Goal: Task Accomplishment & Management: Use online tool/utility

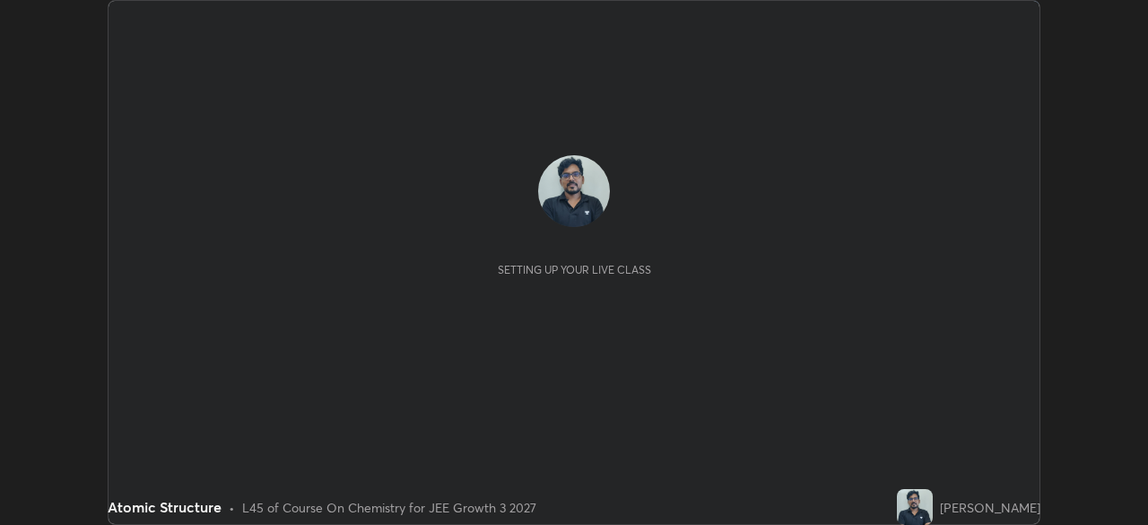
scroll to position [525, 1147]
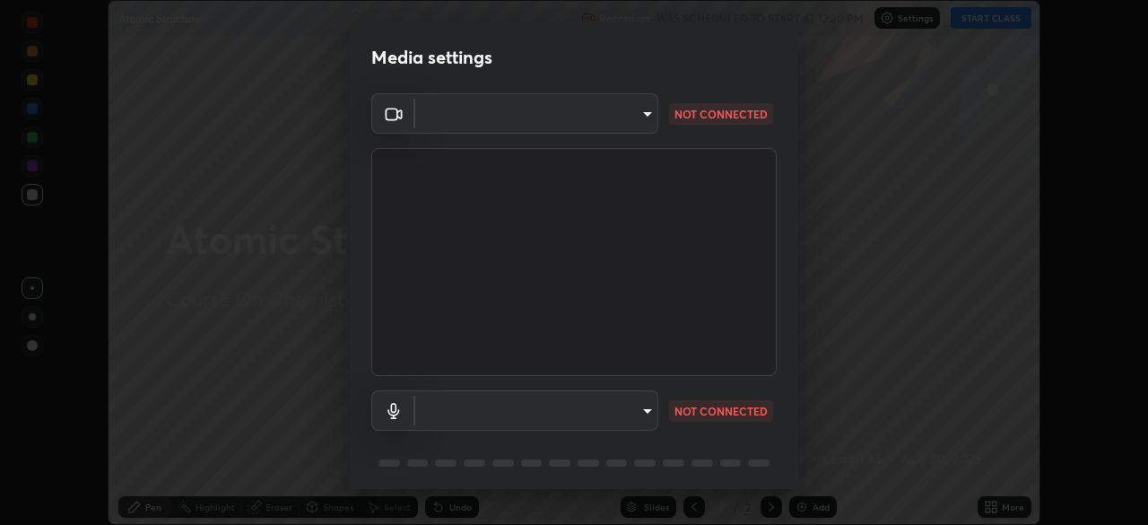
type input "443a52c1fcb7883315f8fd5a1b2310fe1caf799e36d708bb439fd655faabec6d"
type input "7fdfe78cee262fbb170df3dc453960b5c5cc0d2b0e15b6f11887ae30e311942e"
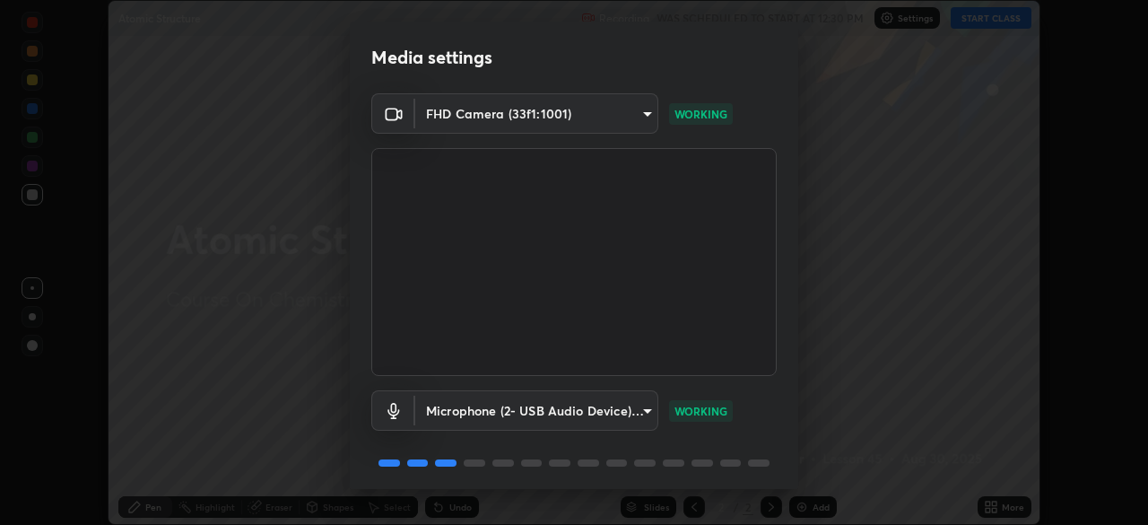
scroll to position [64, 0]
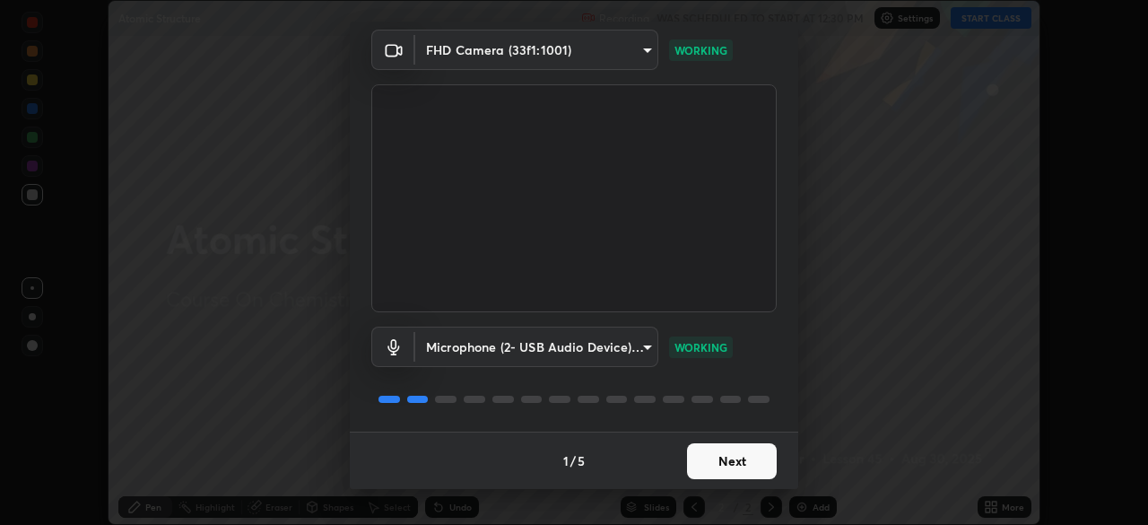
click at [713, 466] on button "Next" at bounding box center [732, 461] width 90 height 36
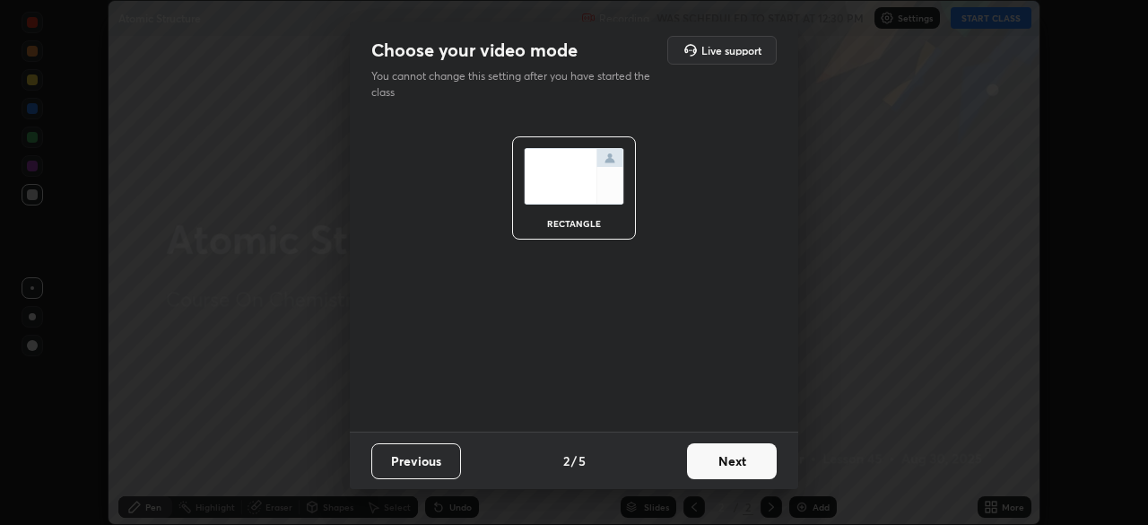
click at [715, 456] on button "Next" at bounding box center [732, 461] width 90 height 36
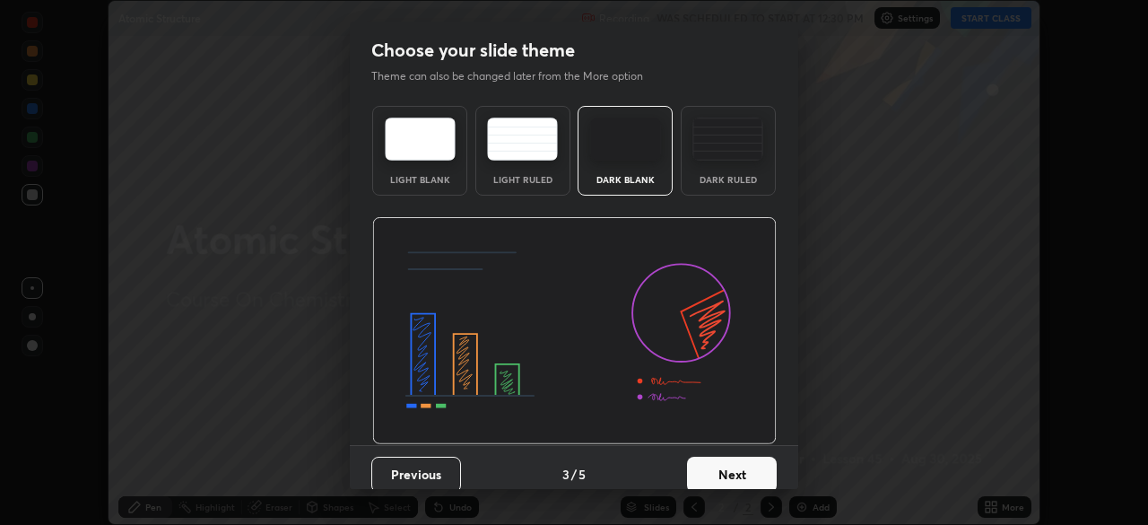
click at [722, 469] on button "Next" at bounding box center [732, 474] width 90 height 36
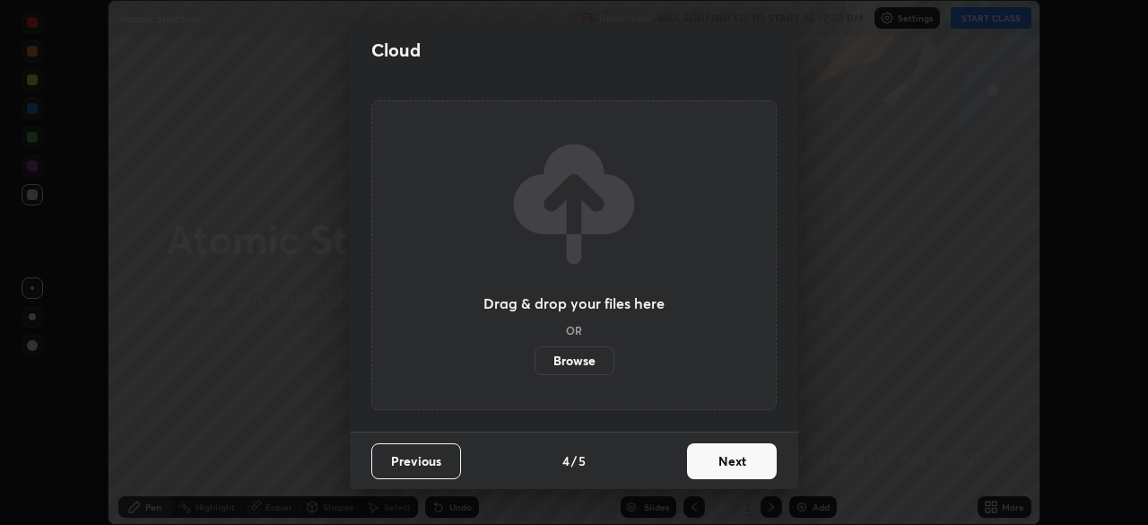
click at [712, 456] on button "Next" at bounding box center [732, 461] width 90 height 36
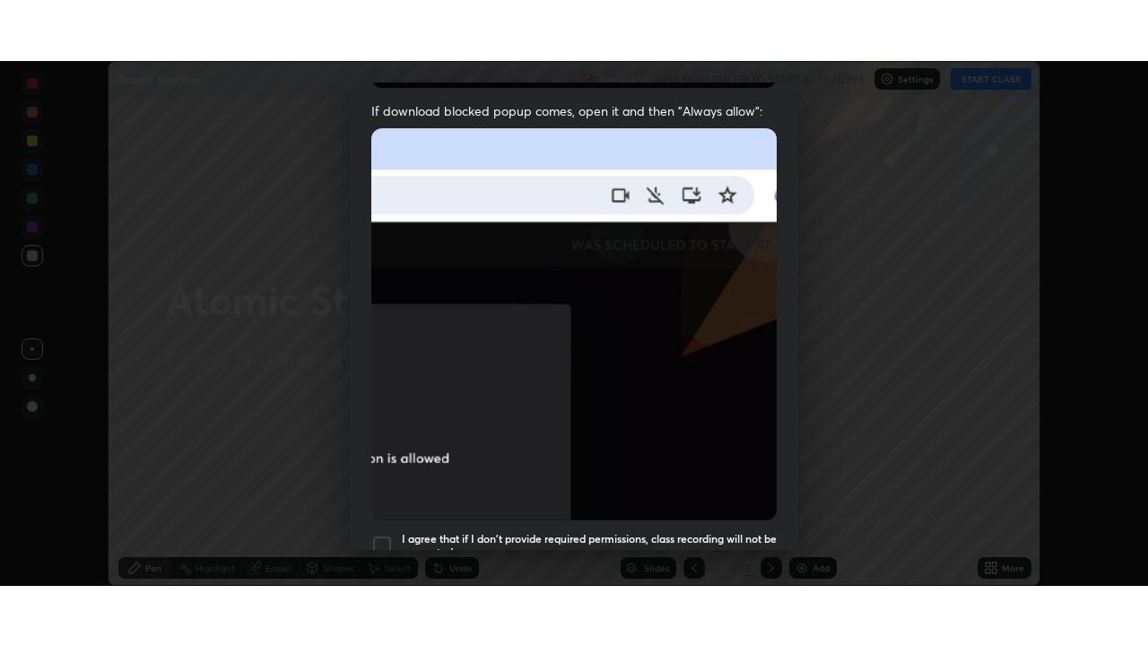
scroll to position [430, 0]
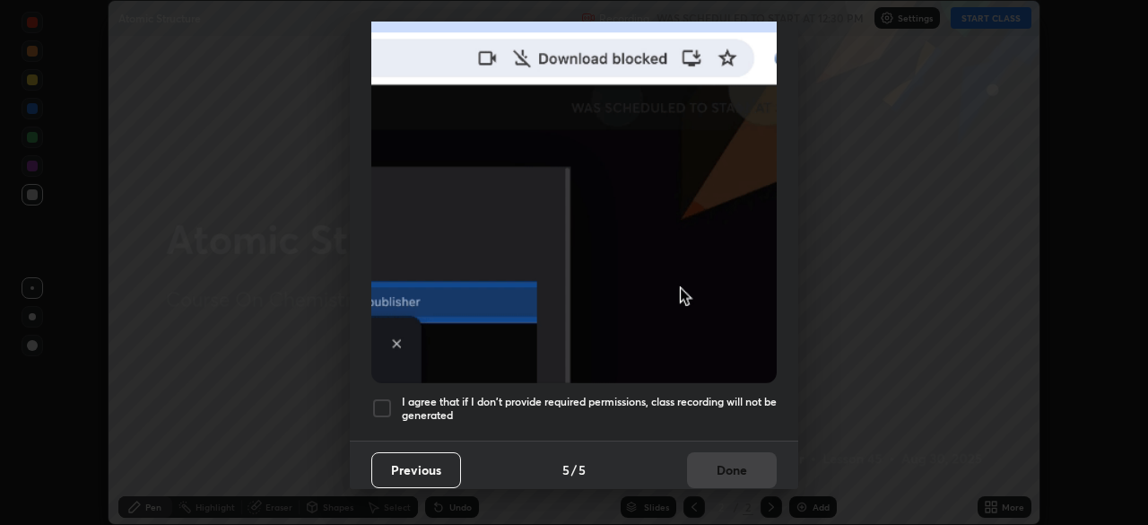
click at [387, 397] on div at bounding box center [382, 408] width 22 height 22
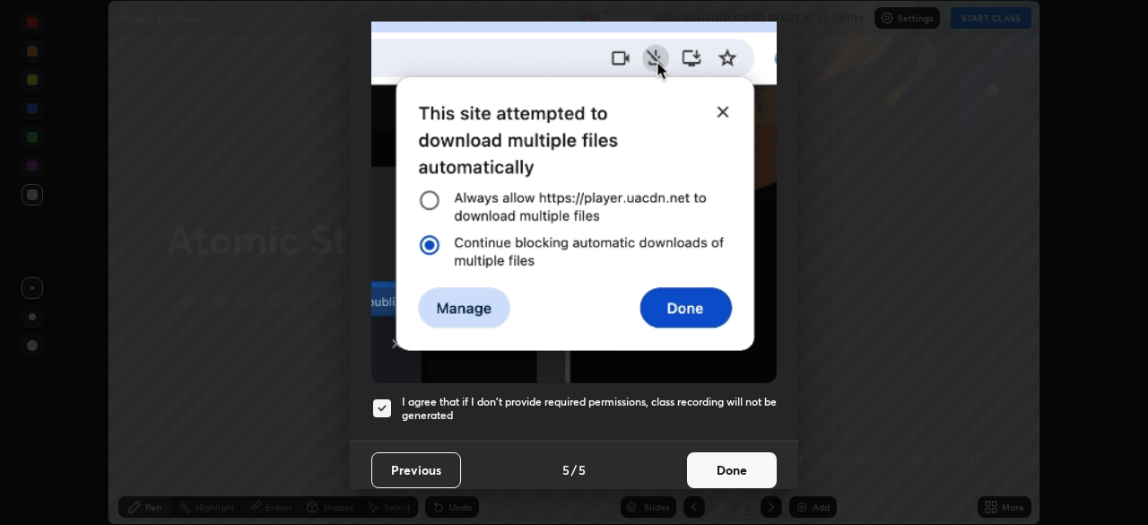
click at [713, 457] on button "Done" at bounding box center [732, 470] width 90 height 36
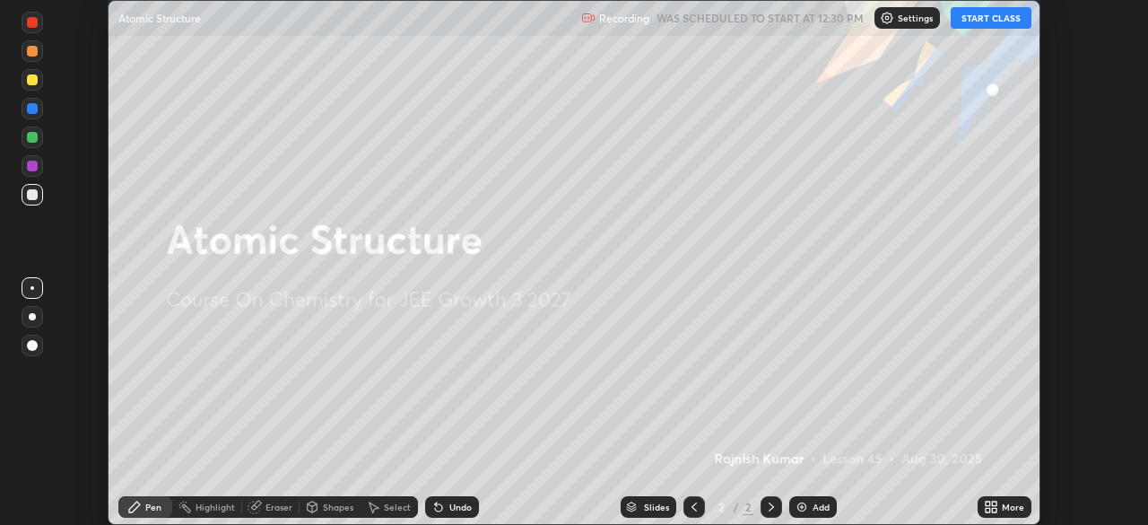
click at [1004, 18] on button "START CLASS" at bounding box center [991, 18] width 81 height 22
click at [979, 507] on div "More" at bounding box center [1005, 507] width 54 height 22
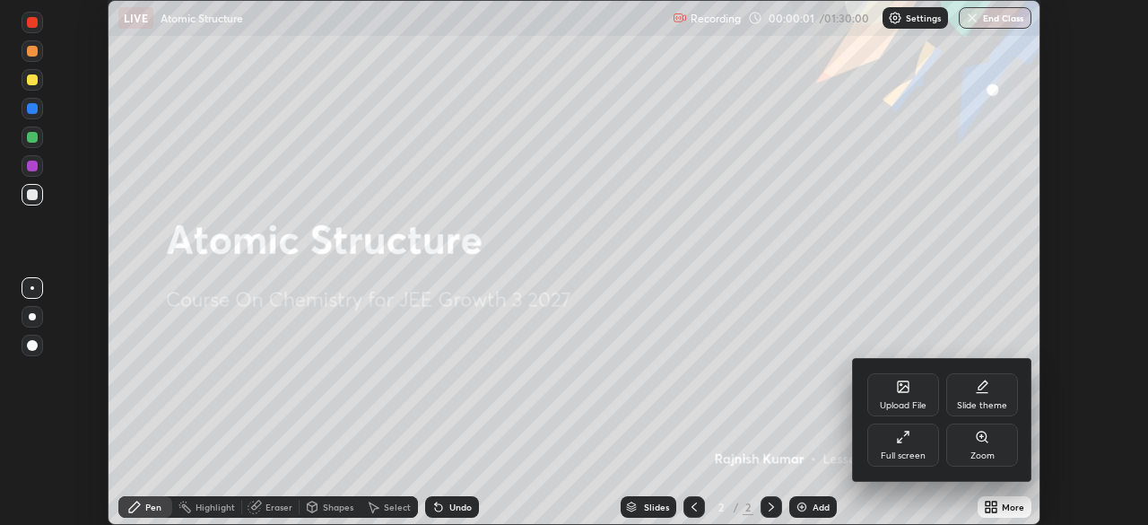
click at [921, 444] on div "Full screen" at bounding box center [903, 444] width 72 height 43
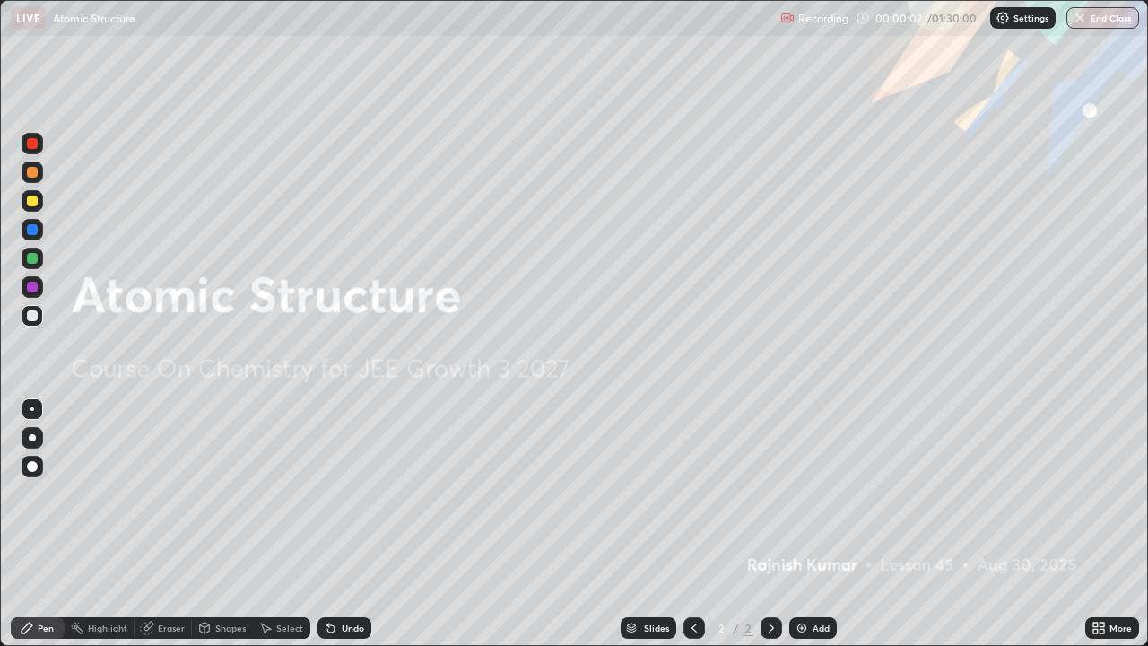
scroll to position [646, 1148]
click at [806, 524] on img at bounding box center [802, 628] width 14 height 14
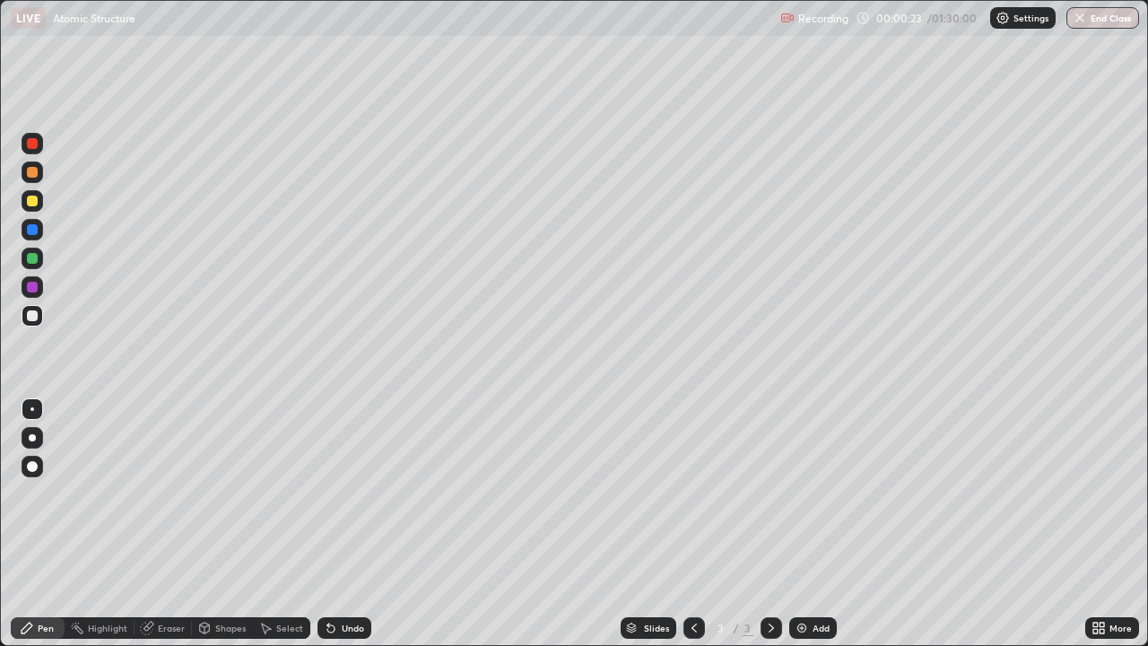
click at [33, 465] on div at bounding box center [32, 466] width 11 height 11
click at [37, 288] on div at bounding box center [32, 287] width 11 height 11
click at [273, 524] on div "Select" at bounding box center [281, 628] width 57 height 22
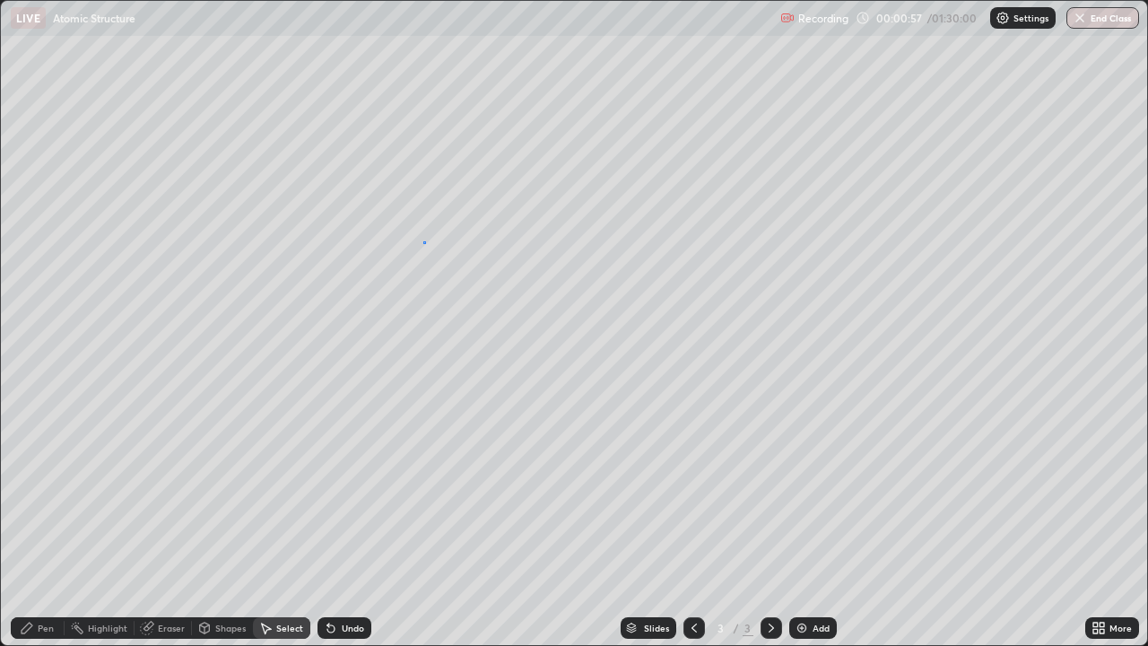
click at [423, 242] on div "0 ° Undo Copy Duplicate Duplicate to new slide Delete" at bounding box center [574, 323] width 1146 height 644
click at [213, 524] on div "Shapes" at bounding box center [222, 628] width 61 height 22
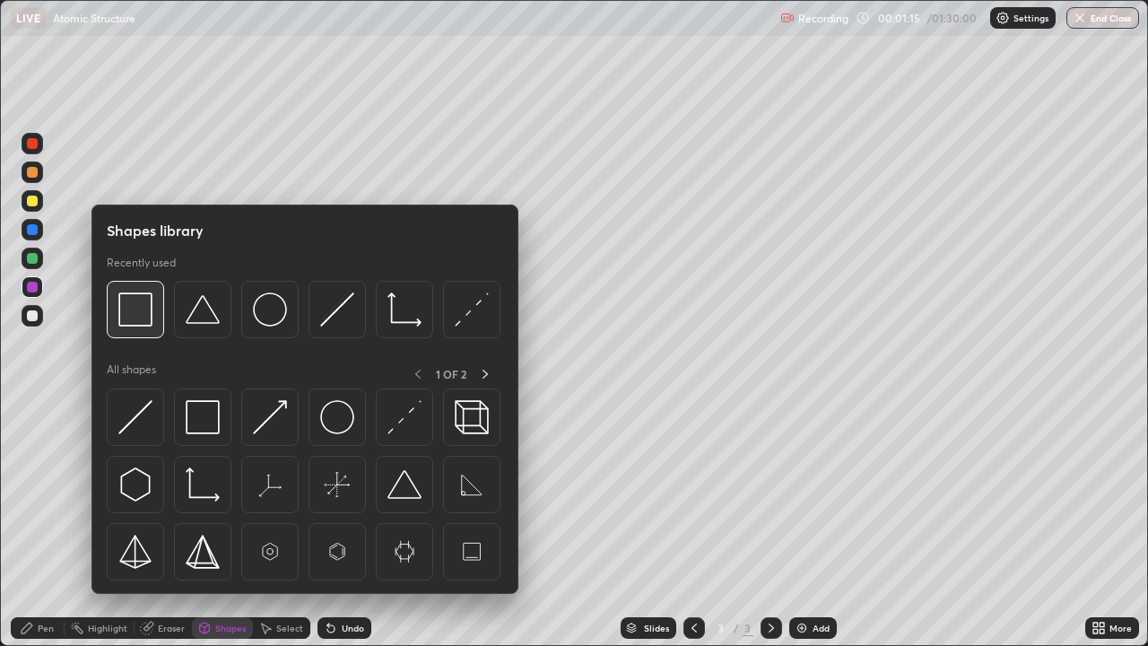
click at [138, 313] on img at bounding box center [135, 309] width 34 height 34
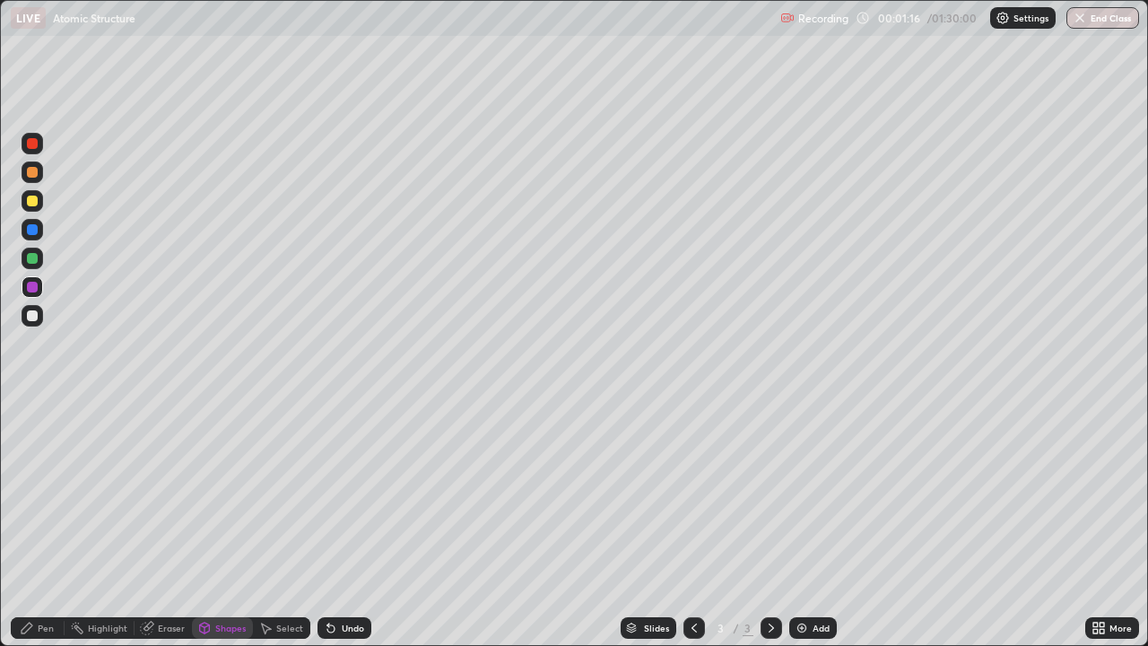
click at [37, 259] on div at bounding box center [32, 258] width 11 height 11
click at [42, 524] on div "Pen" at bounding box center [38, 628] width 54 height 22
click at [34, 314] on div at bounding box center [32, 315] width 11 height 11
click at [345, 524] on div "Undo" at bounding box center [344, 628] width 54 height 22
click at [35, 199] on div at bounding box center [32, 201] width 11 height 11
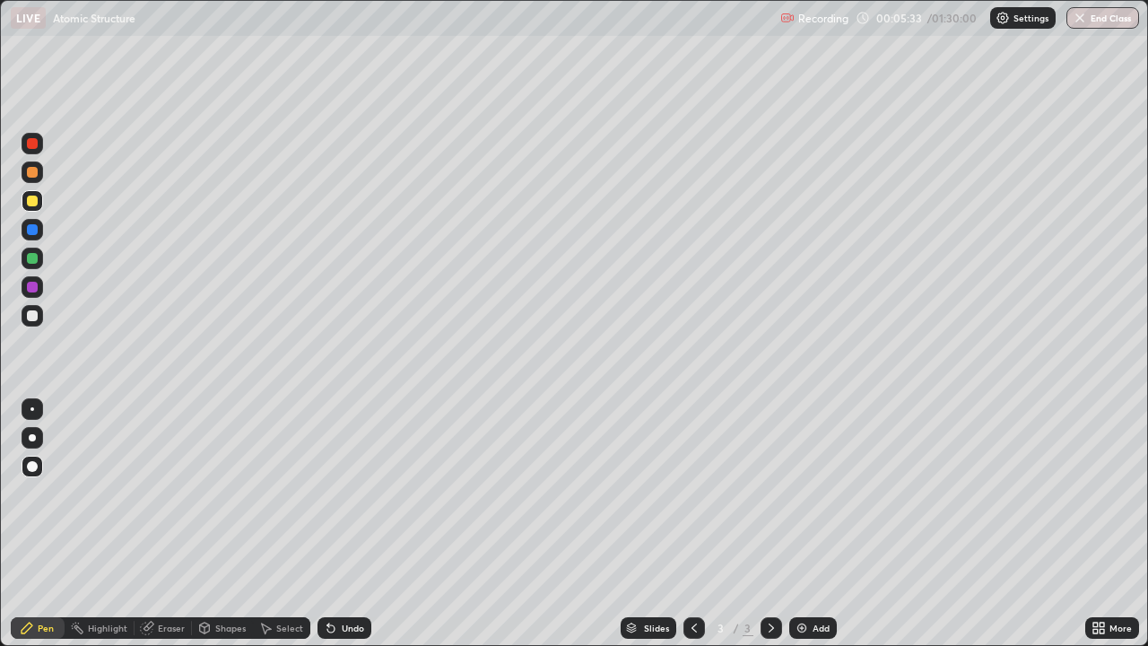
click at [352, 524] on div "Undo" at bounding box center [344, 628] width 54 height 22
click at [285, 524] on div "Select" at bounding box center [289, 627] width 27 height 9
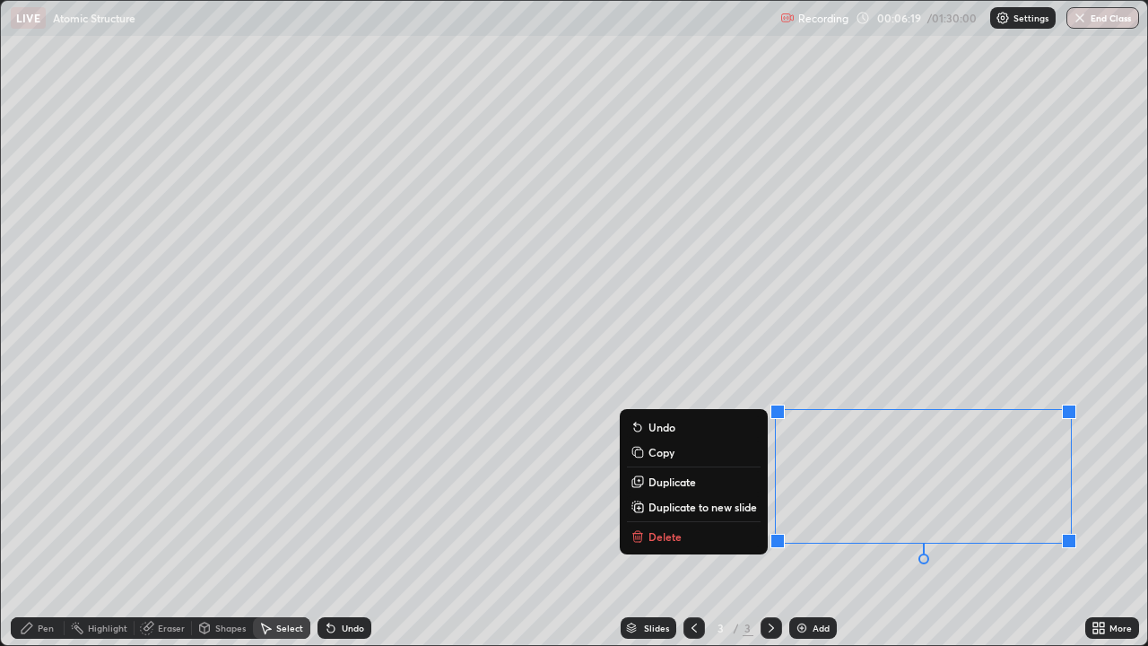
click at [692, 524] on button "Delete" at bounding box center [694, 537] width 134 height 22
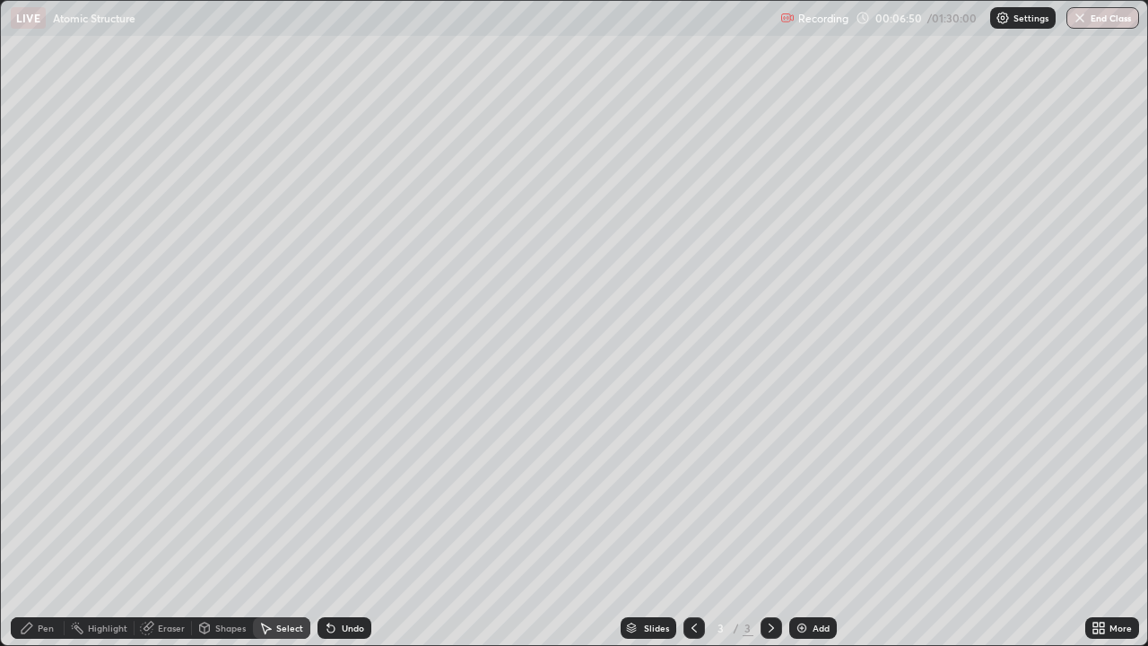
click at [45, 524] on div "Pen" at bounding box center [46, 627] width 16 height 9
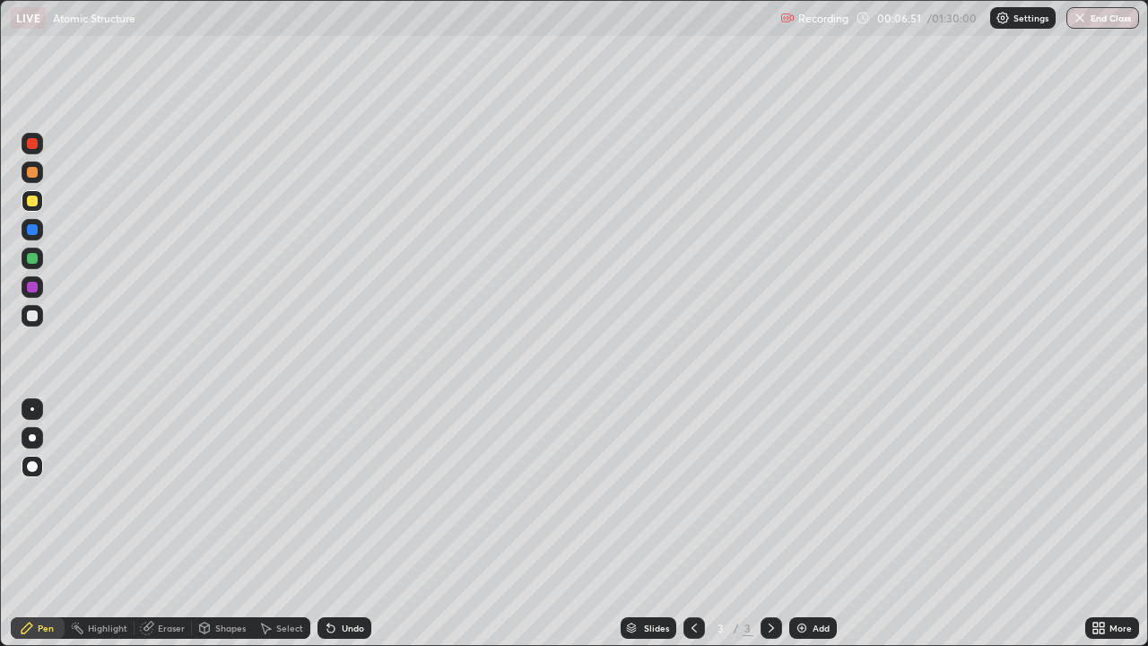
click at [32, 265] on div at bounding box center [33, 259] width 22 height 22
click at [813, 524] on div "Add" at bounding box center [821, 627] width 17 height 9
click at [35, 205] on div at bounding box center [32, 201] width 11 height 11
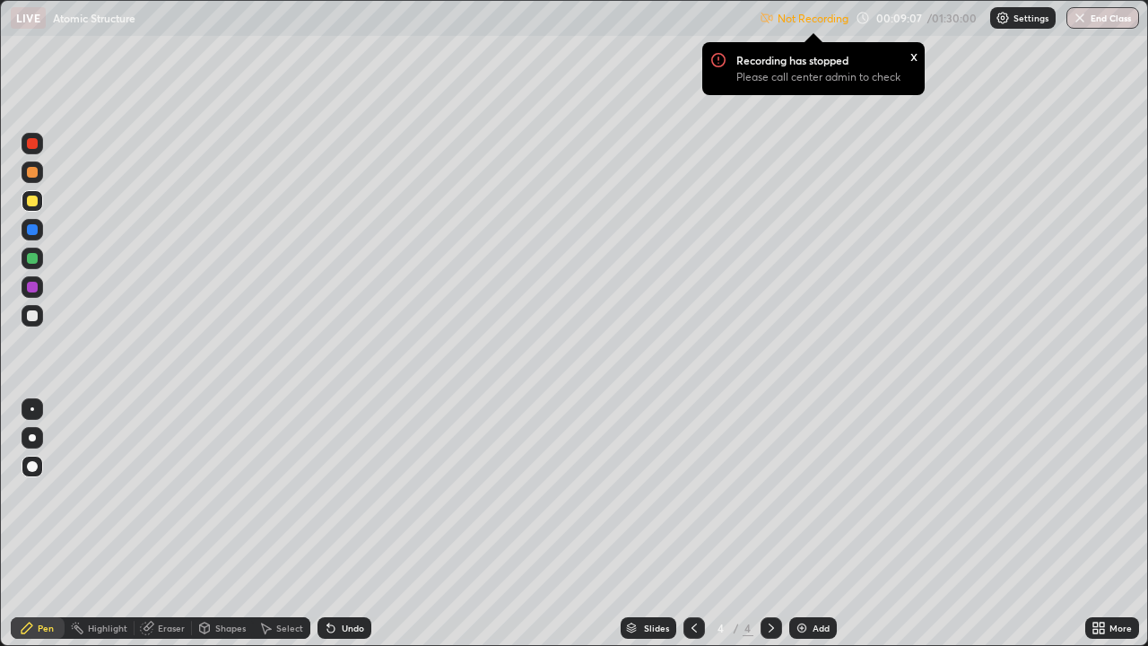
click at [1014, 21] on p "Settings" at bounding box center [1030, 17] width 35 height 9
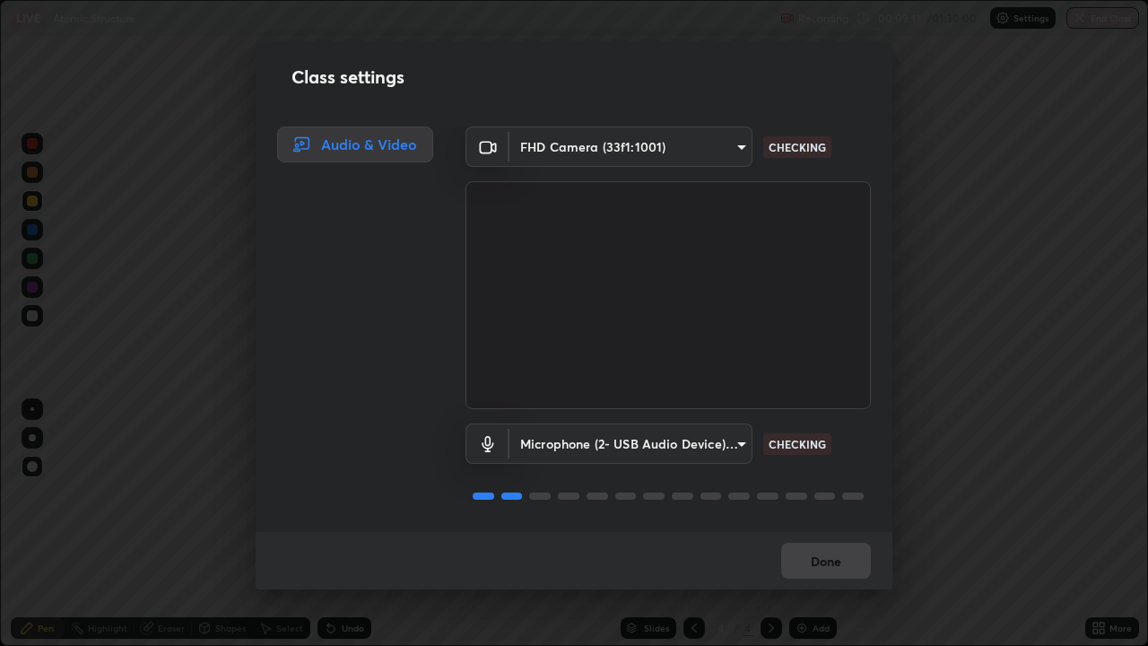
click at [860, 483] on div "Microphone (2- USB Audio Device) (0d8c:0014) 7fdfe78cee262fbb170df3dc453960b5c5…" at bounding box center [667, 468] width 405 height 119
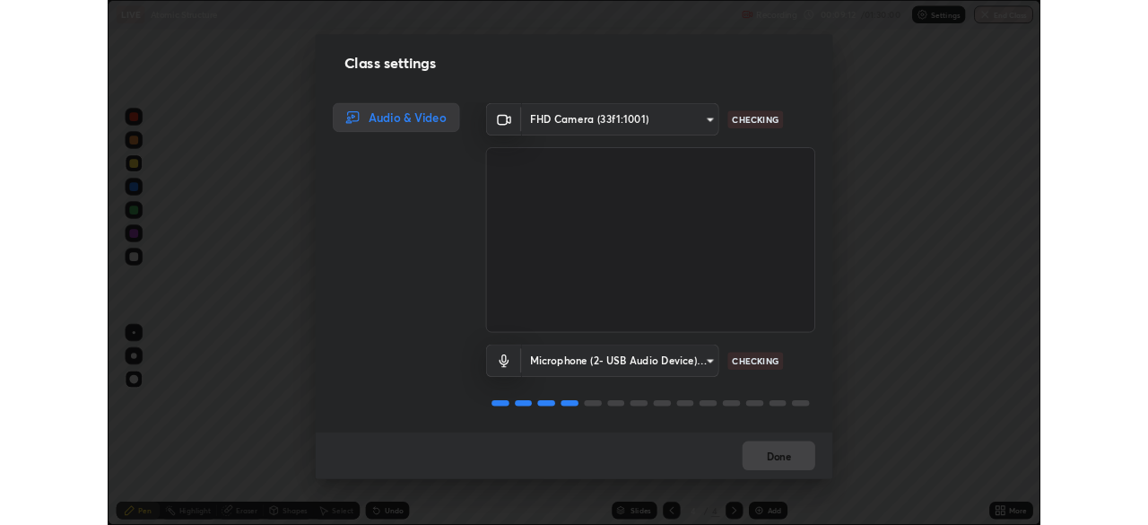
scroll to position [2, 0]
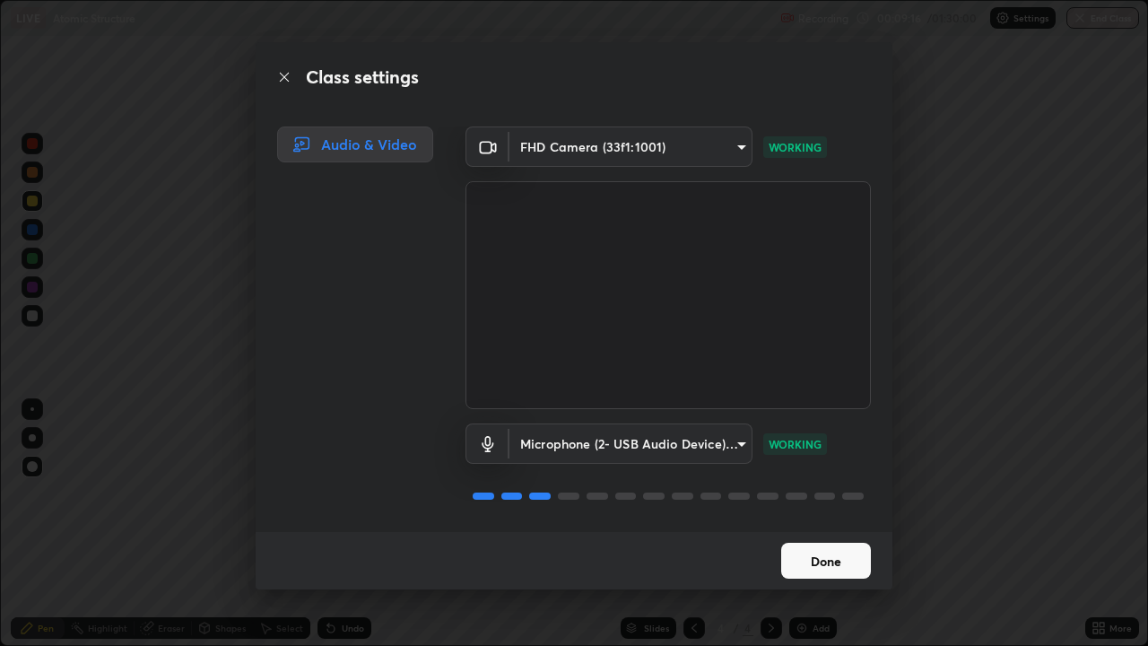
click at [845, 524] on button "Done" at bounding box center [826, 561] width 90 height 36
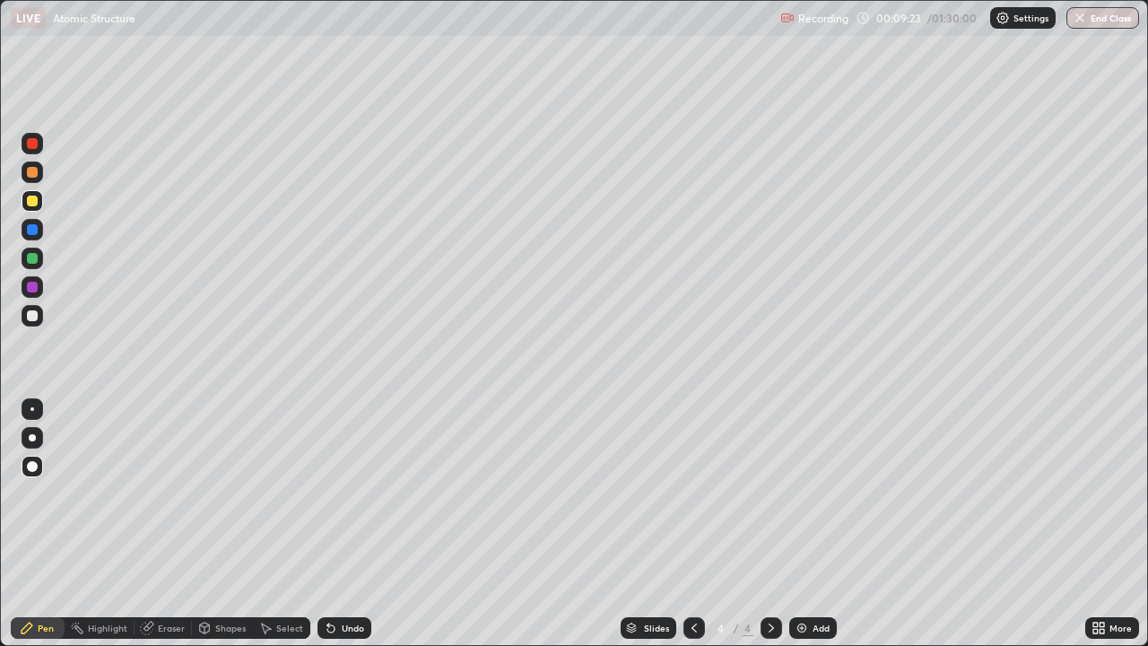
click at [30, 256] on div at bounding box center [32, 258] width 11 height 11
click at [341, 524] on div "Undo" at bounding box center [344, 628] width 54 height 22
click at [347, 524] on div "Undo" at bounding box center [344, 628] width 54 height 22
click at [343, 524] on div "Undo" at bounding box center [344, 628] width 54 height 22
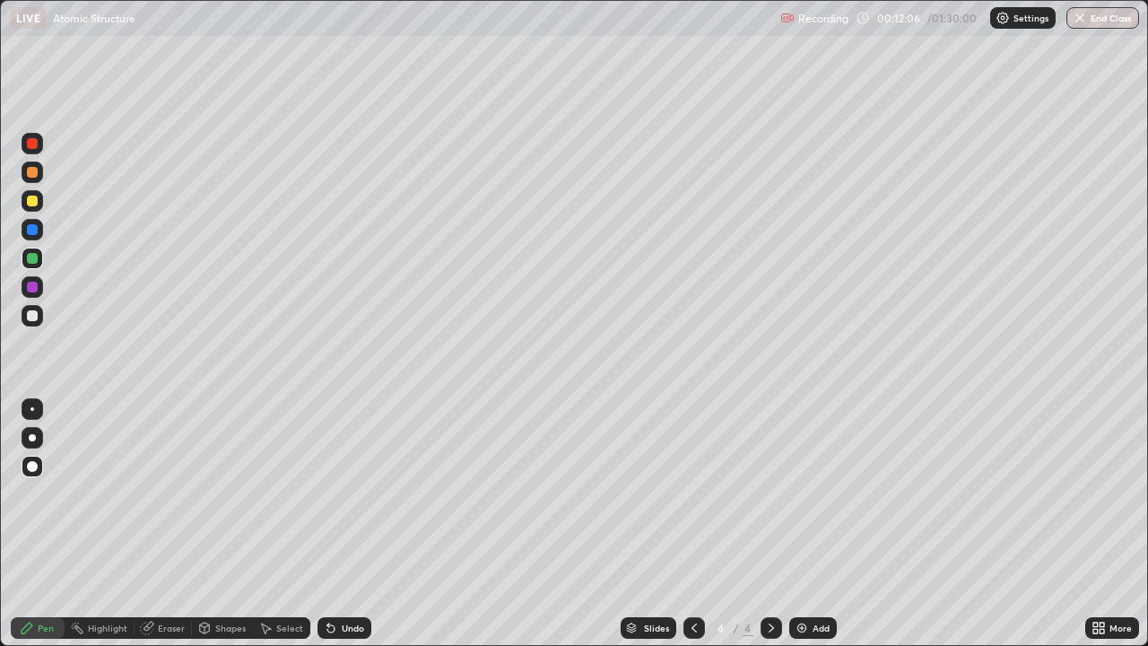
click at [30, 258] on div at bounding box center [32, 258] width 11 height 11
click at [30, 289] on div at bounding box center [32, 287] width 11 height 11
click at [812, 524] on div "Add" at bounding box center [813, 628] width 48 height 22
click at [230, 524] on div "Shapes" at bounding box center [222, 628] width 61 height 22
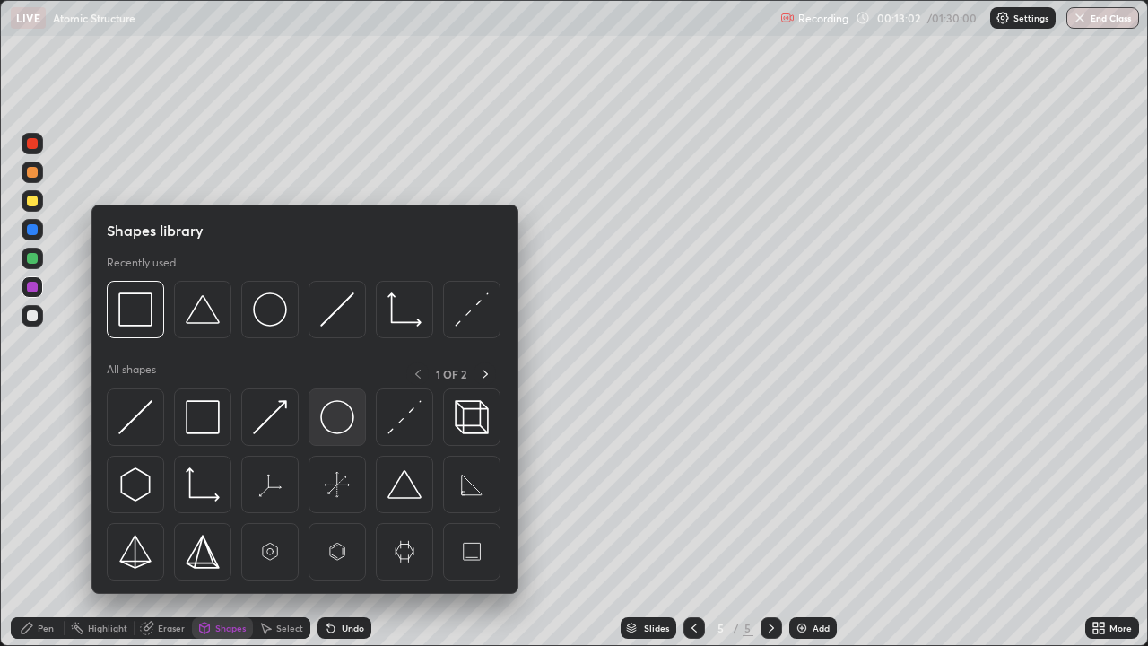
click at [336, 427] on img at bounding box center [337, 417] width 34 height 34
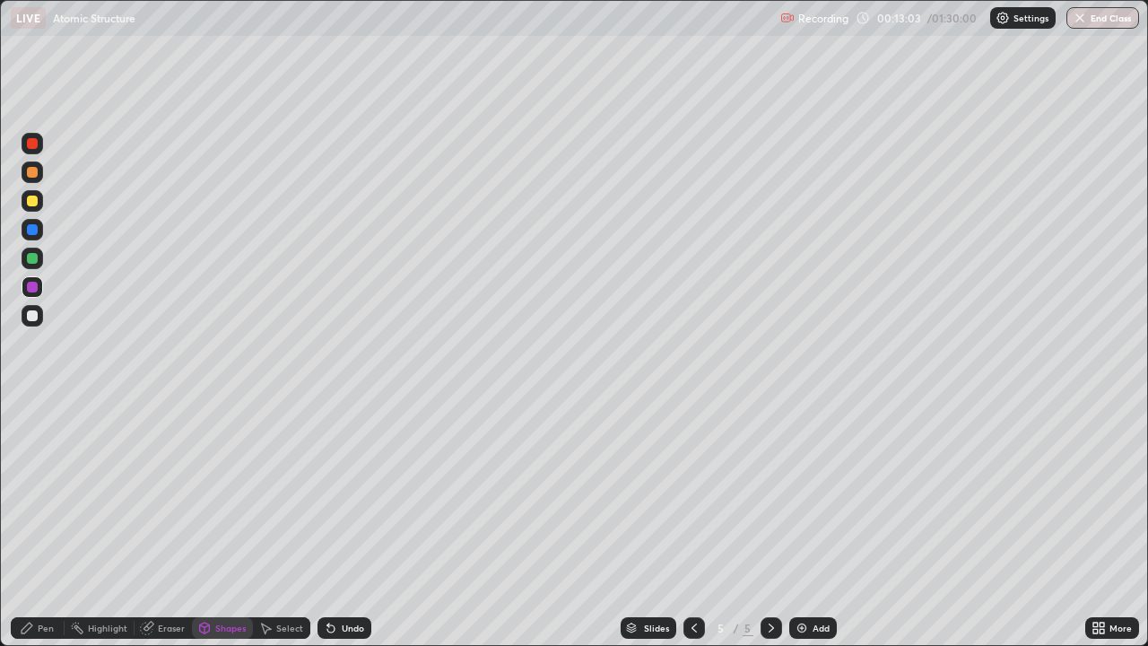
click at [33, 317] on div at bounding box center [32, 315] width 11 height 11
click at [287, 524] on div "Select" at bounding box center [289, 627] width 27 height 9
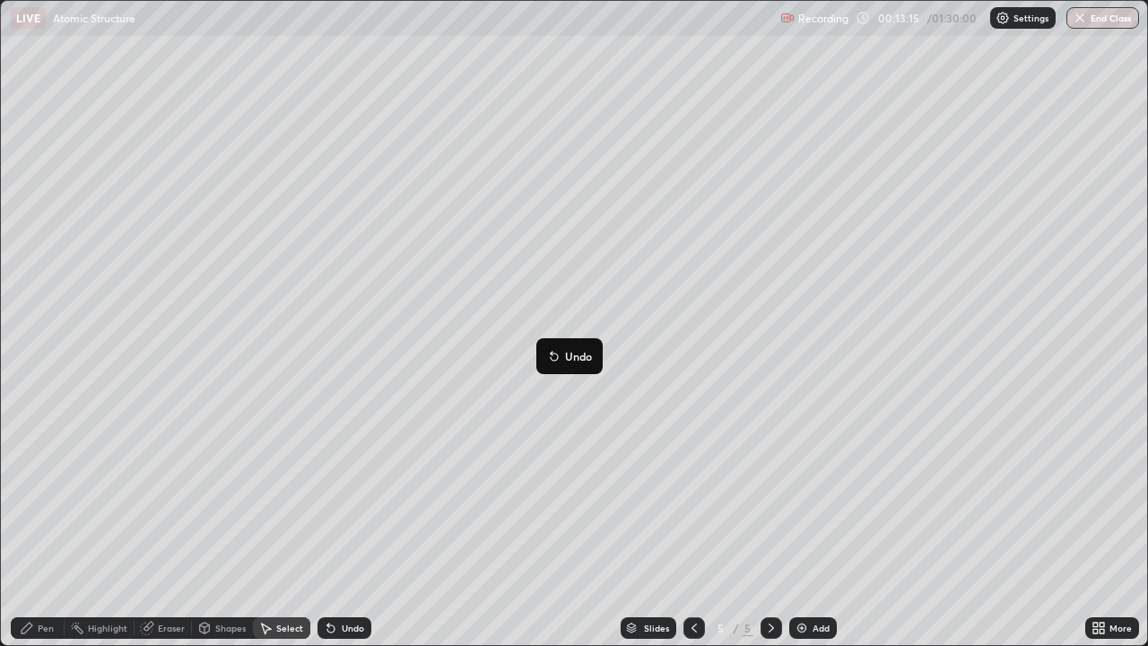
click at [498, 414] on div "0 ° Undo Copy Duplicate Duplicate to new slide Delete" at bounding box center [574, 323] width 1146 height 644
click at [221, 524] on div "Shapes" at bounding box center [230, 627] width 30 height 9
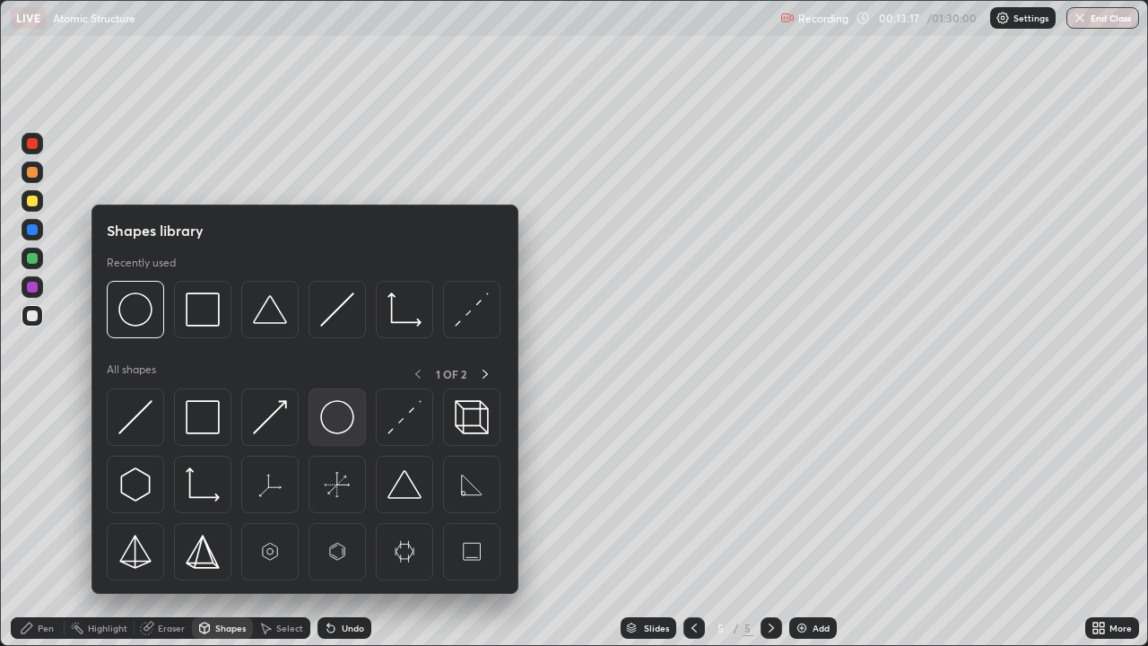
click at [341, 414] on img at bounding box center [337, 417] width 34 height 34
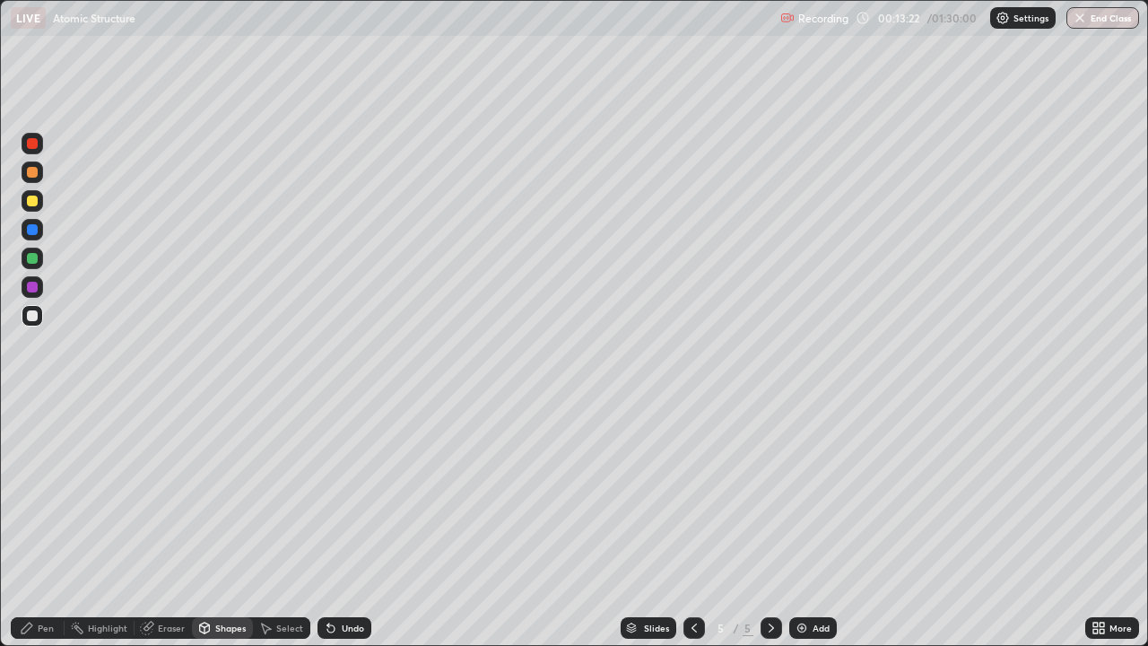
click at [279, 524] on div "Select" at bounding box center [281, 628] width 57 height 22
click at [483, 506] on div "0 ° Undo Copy Duplicate Duplicate to new slide Delete" at bounding box center [574, 323] width 1146 height 644
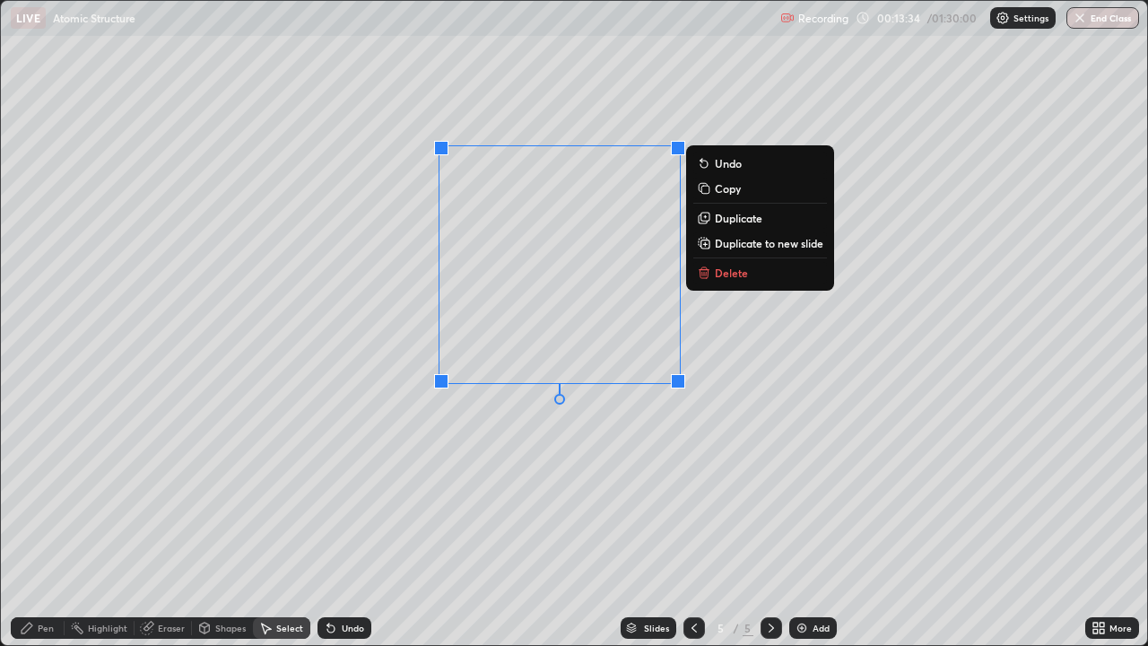
click at [517, 500] on div "0 ° Undo Copy Duplicate Duplicate to new slide Delete" at bounding box center [574, 323] width 1146 height 644
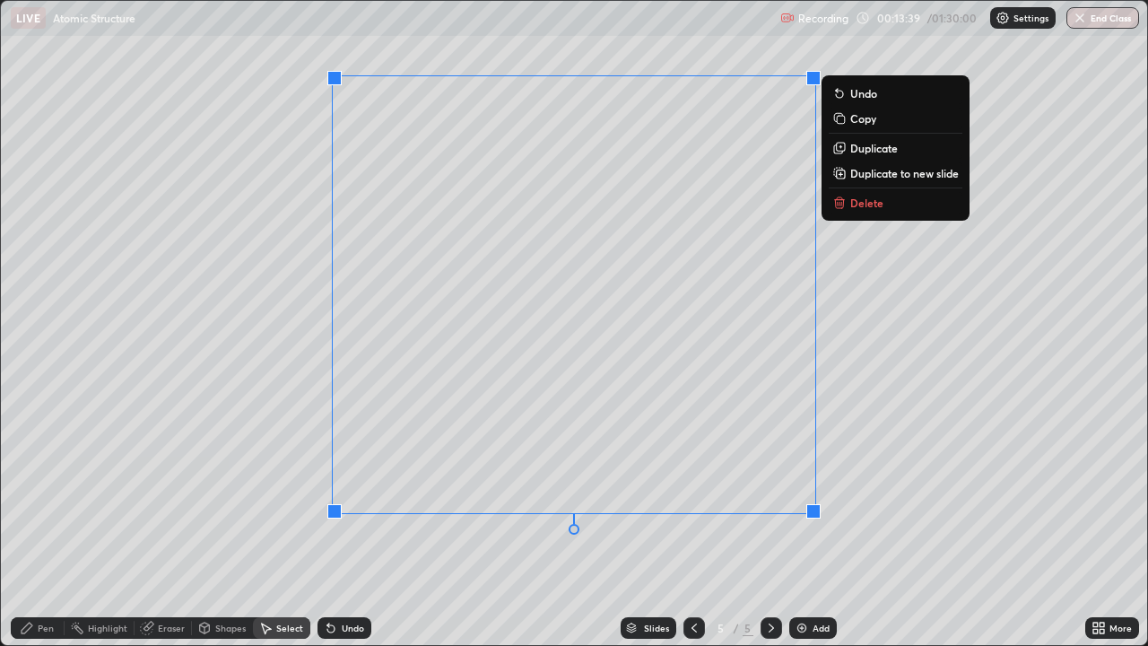
click at [503, 426] on div "0 ° Undo Copy Duplicate Duplicate to new slide Delete" at bounding box center [574, 323] width 1146 height 644
click at [283, 413] on div "0 ° Undo Copy Duplicate Duplicate to new slide Delete" at bounding box center [574, 323] width 1146 height 644
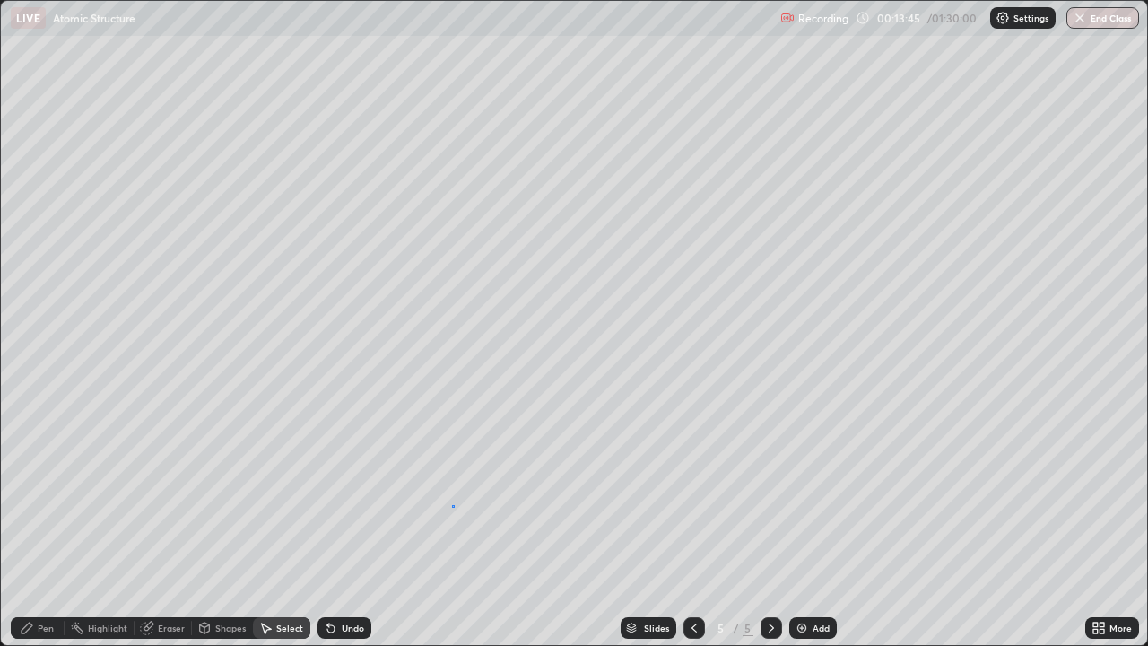
click at [453, 505] on div "0 ° Undo Copy Duplicate Duplicate to new slide Delete" at bounding box center [574, 323] width 1146 height 644
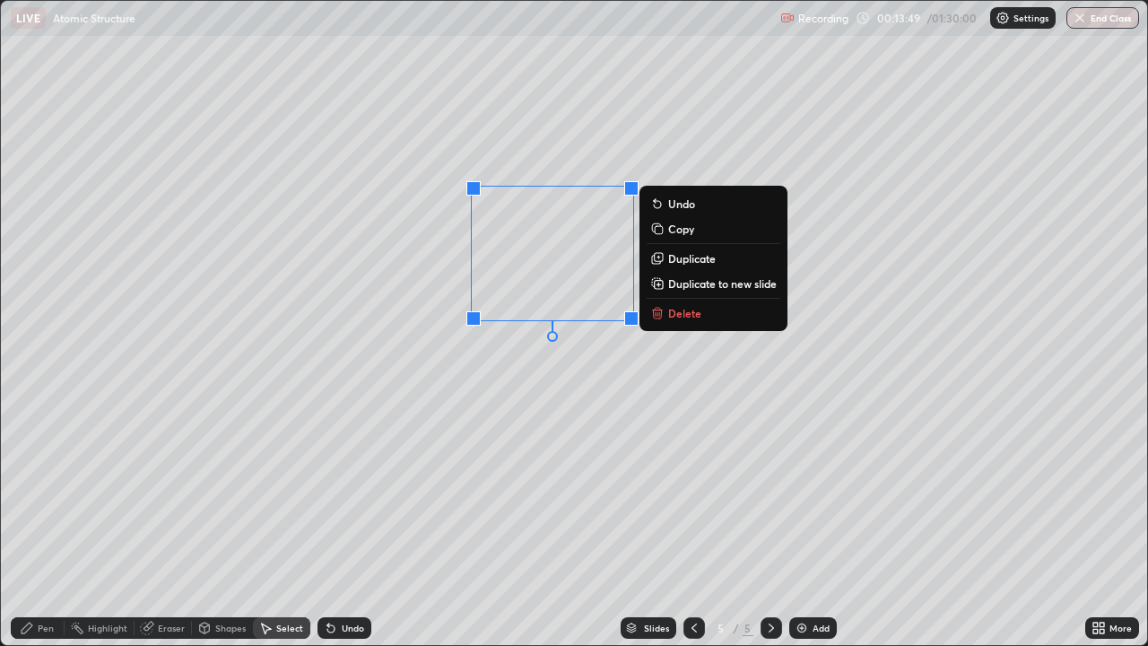
click at [465, 509] on div "0 ° Undo Copy Duplicate Duplicate to new slide Delete" at bounding box center [574, 323] width 1146 height 644
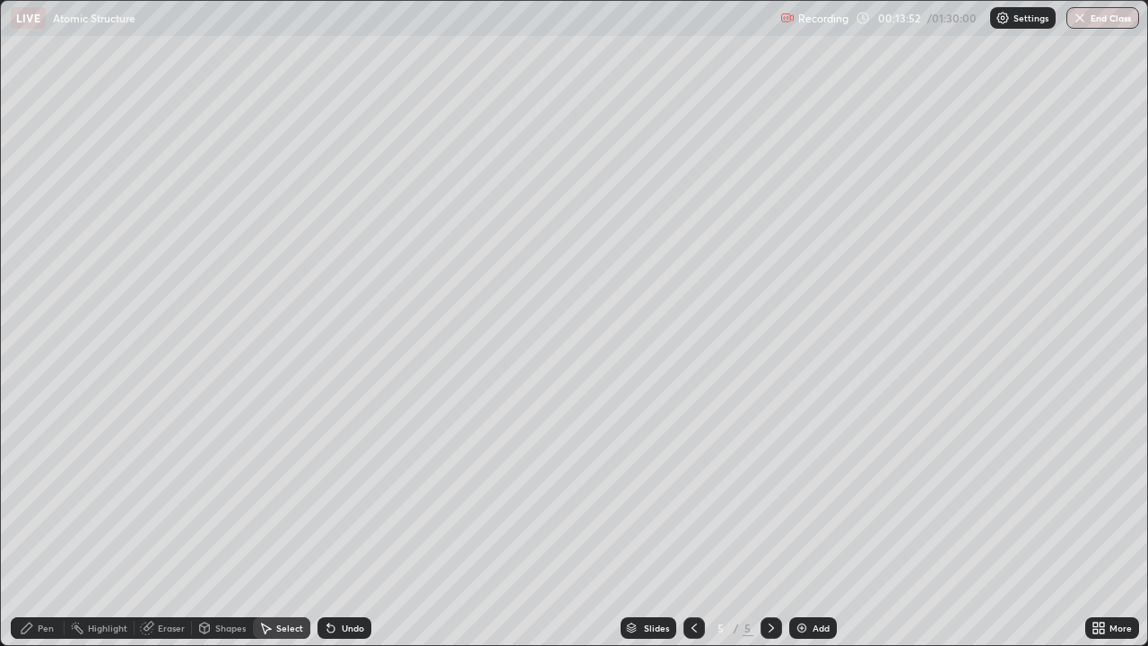
click at [45, 524] on div "Pen" at bounding box center [46, 627] width 16 height 9
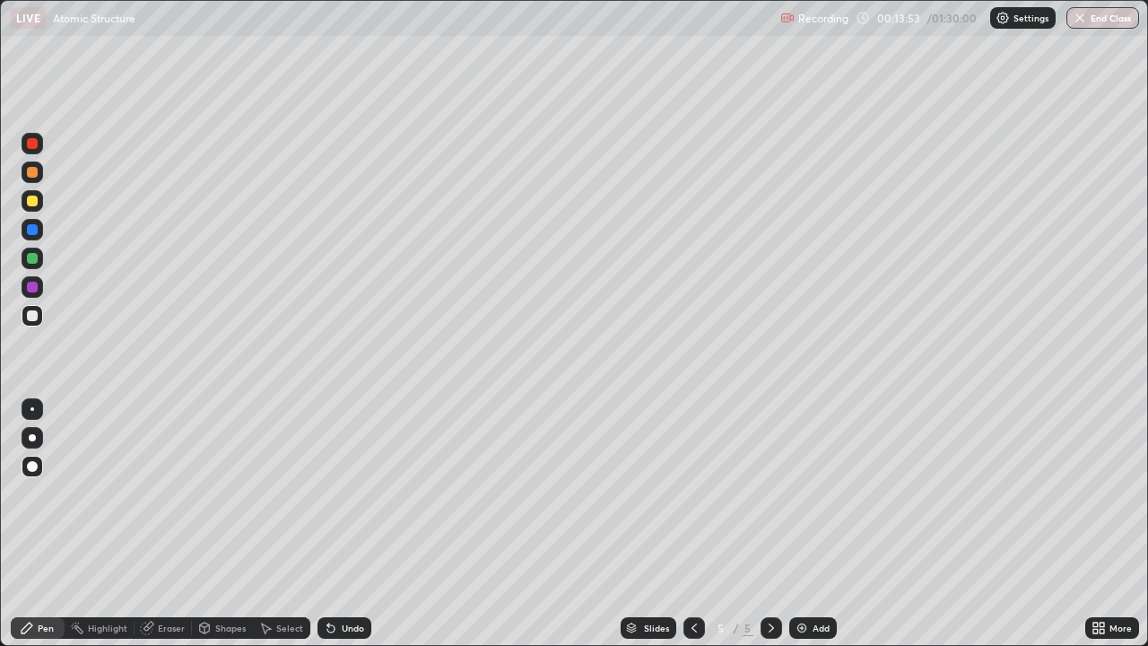
click at [34, 289] on div at bounding box center [32, 287] width 11 height 11
click at [1094, 524] on icon at bounding box center [1095, 631] width 4 height 4
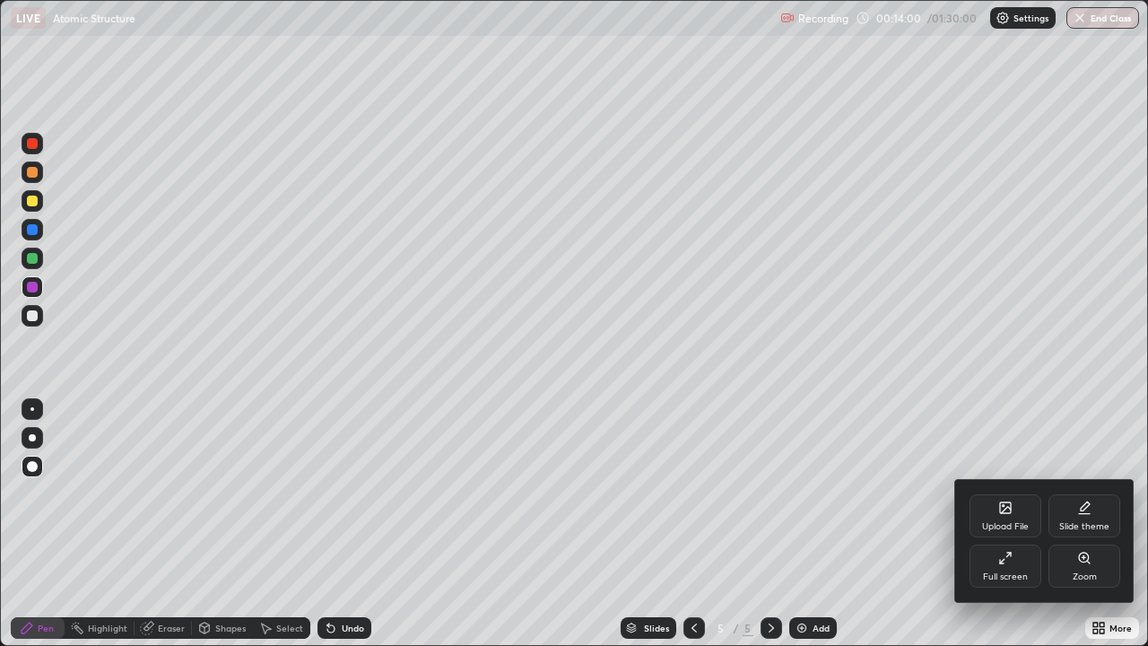
click at [1006, 524] on icon at bounding box center [1005, 558] width 14 height 14
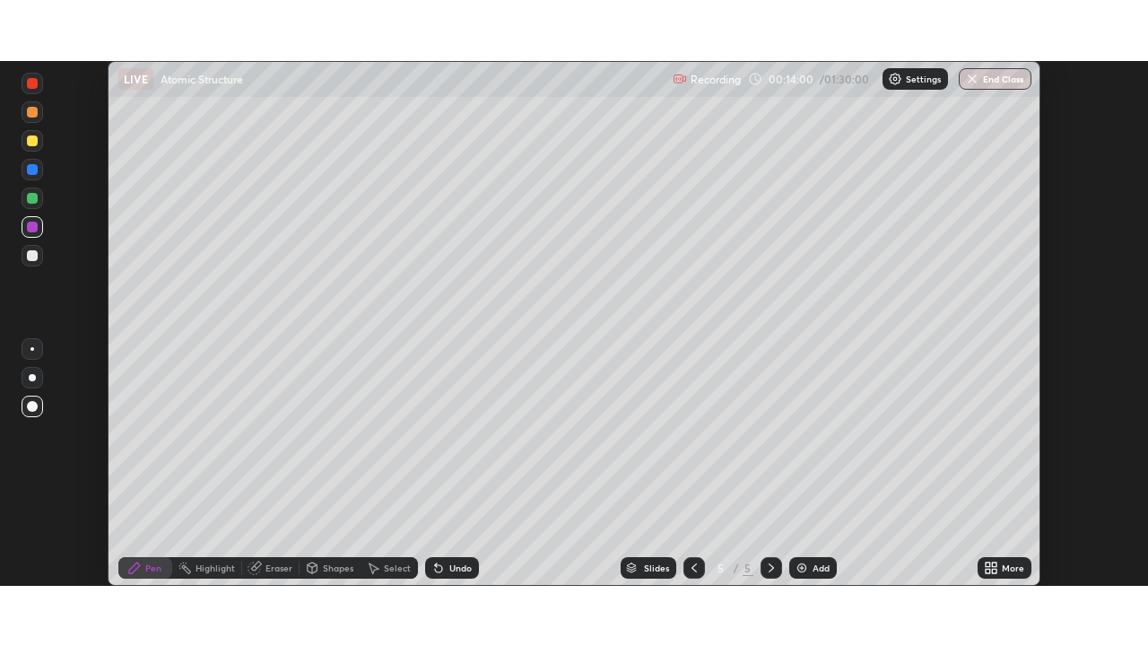
scroll to position [89156, 88533]
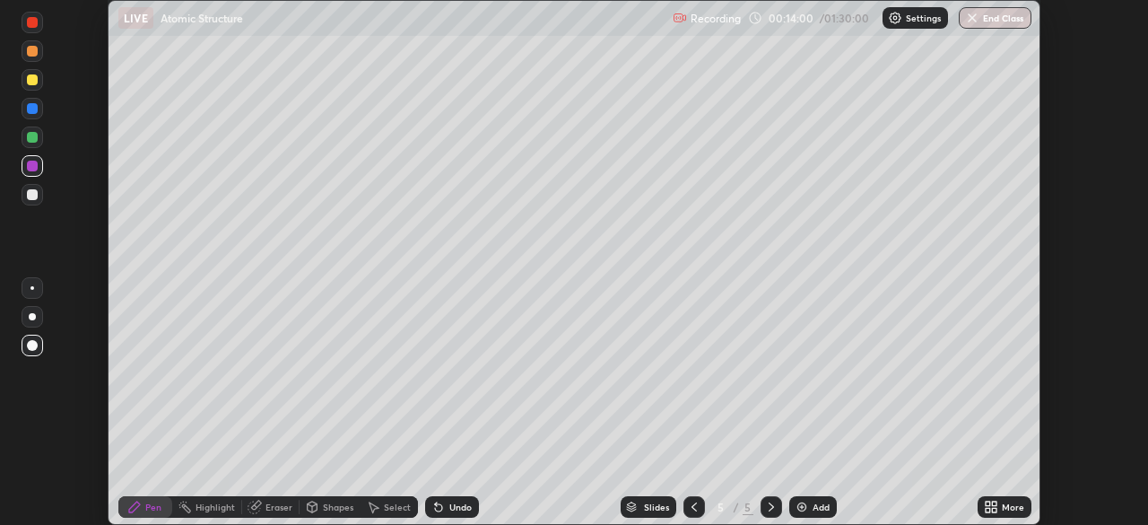
click at [987, 503] on icon at bounding box center [988, 503] width 4 height 4
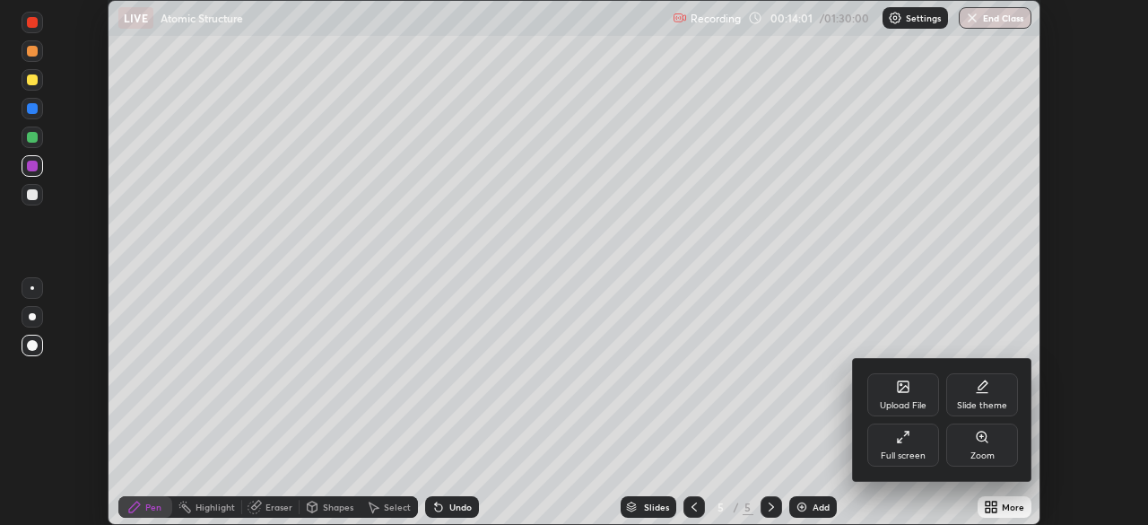
click at [911, 442] on div "Full screen" at bounding box center [903, 444] width 72 height 43
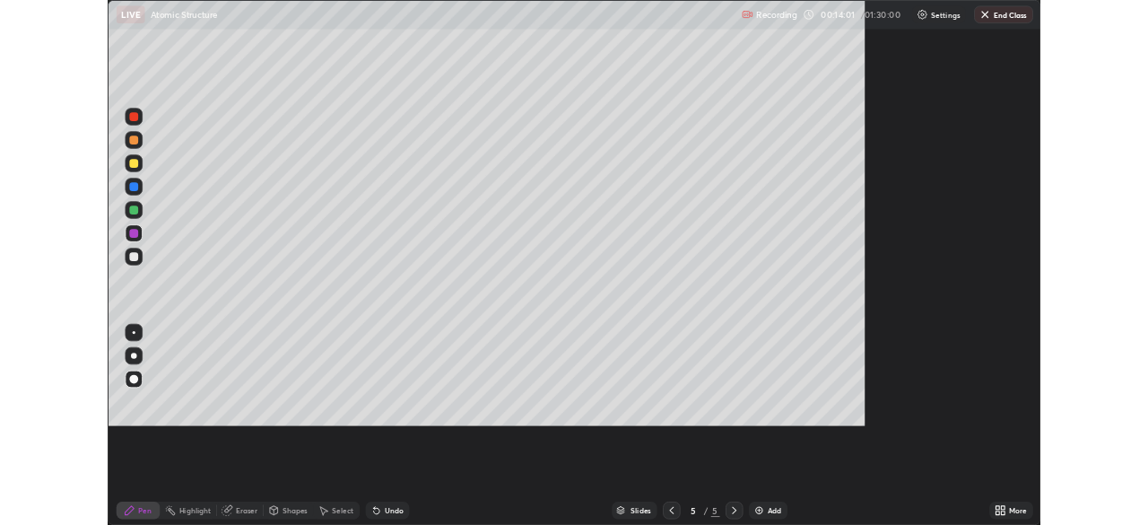
scroll to position [646, 1148]
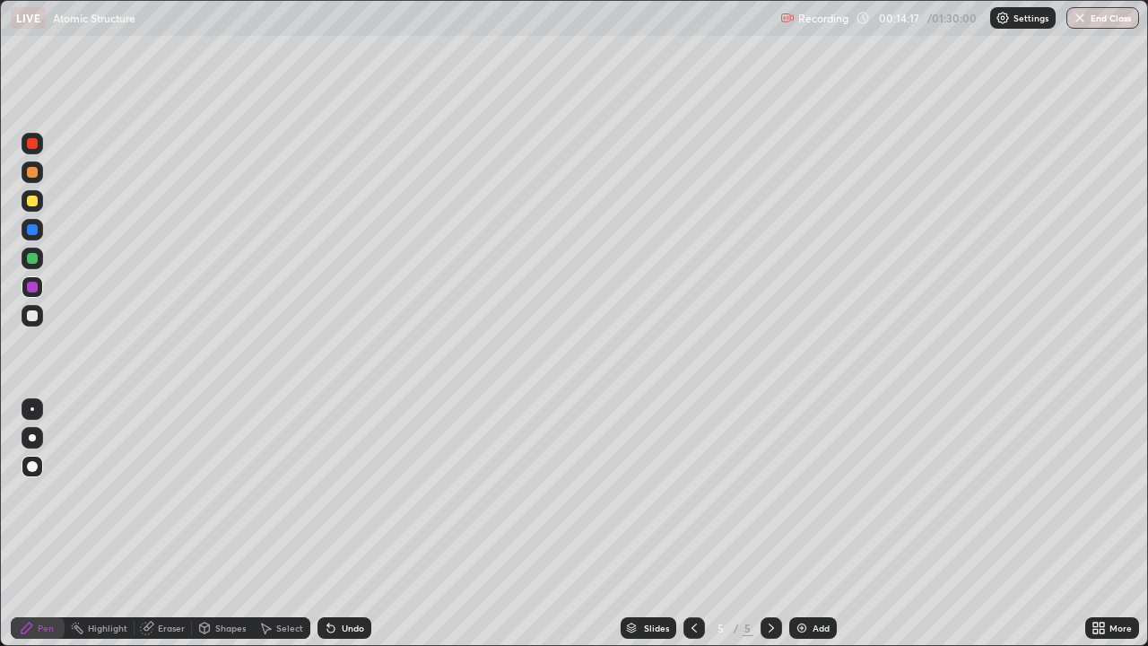
click at [39, 258] on div at bounding box center [33, 259] width 22 height 22
click at [35, 291] on div at bounding box center [32, 287] width 11 height 11
click at [30, 285] on div at bounding box center [32, 287] width 11 height 11
click at [33, 263] on div at bounding box center [32, 258] width 11 height 11
click at [685, 524] on div at bounding box center [694, 628] width 22 height 22
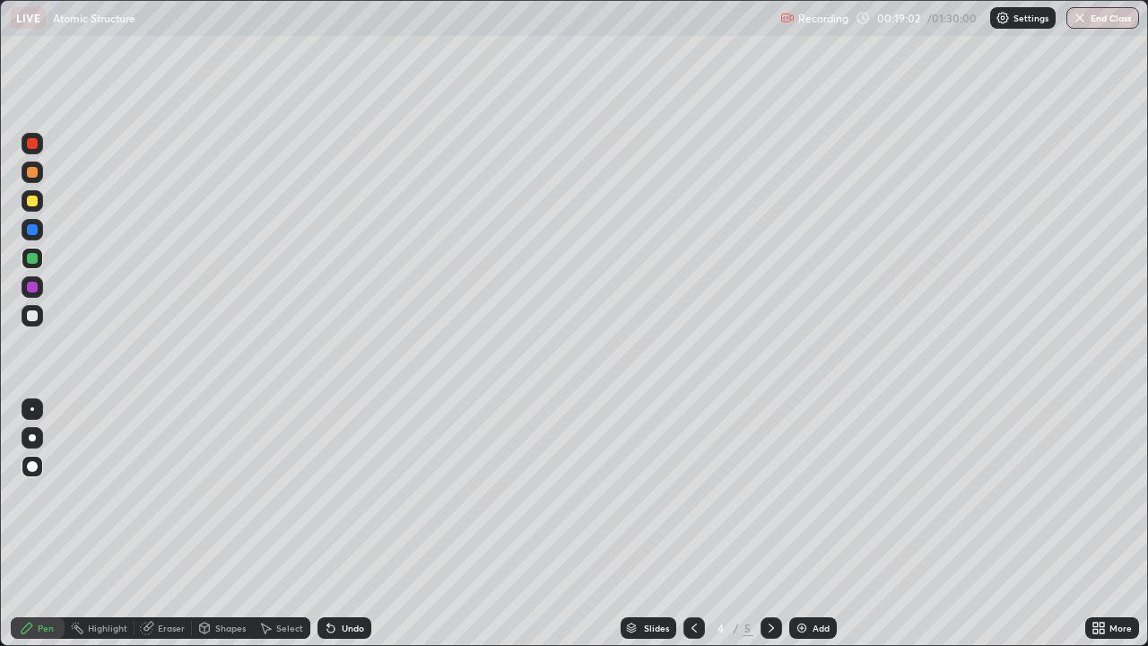
click at [769, 524] on div at bounding box center [771, 628] width 22 height 22
click at [814, 524] on div "Add" at bounding box center [821, 627] width 17 height 9
click at [813, 524] on div "Add" at bounding box center [821, 627] width 17 height 9
click at [160, 524] on div "Eraser" at bounding box center [171, 627] width 27 height 9
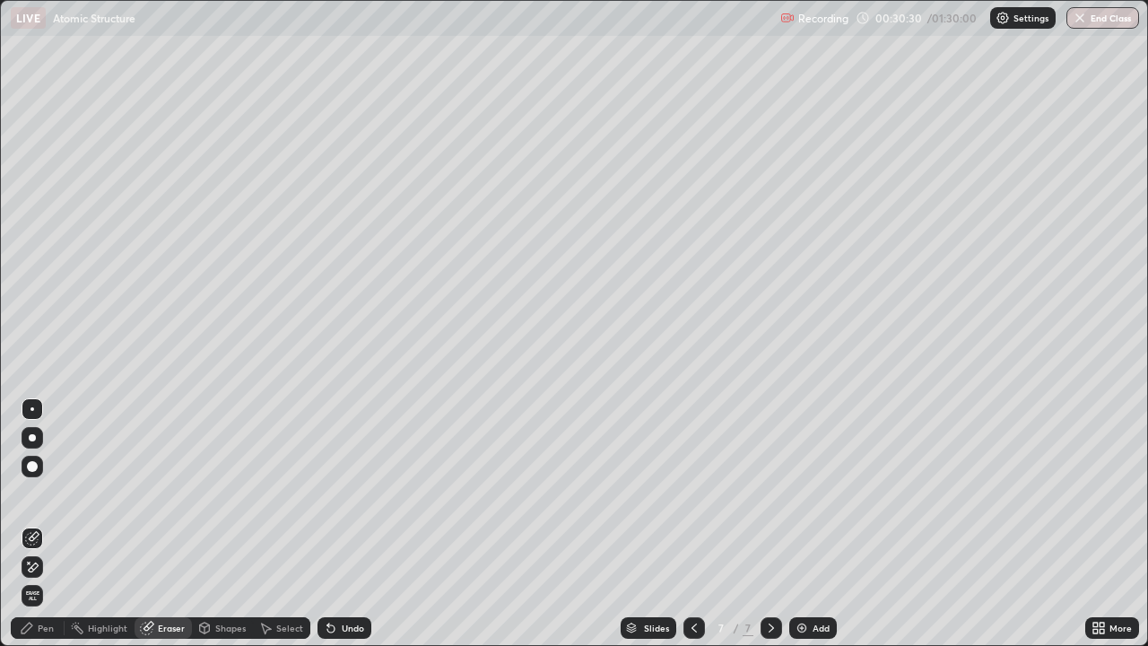
click at [48, 524] on div "Pen" at bounding box center [46, 627] width 16 height 9
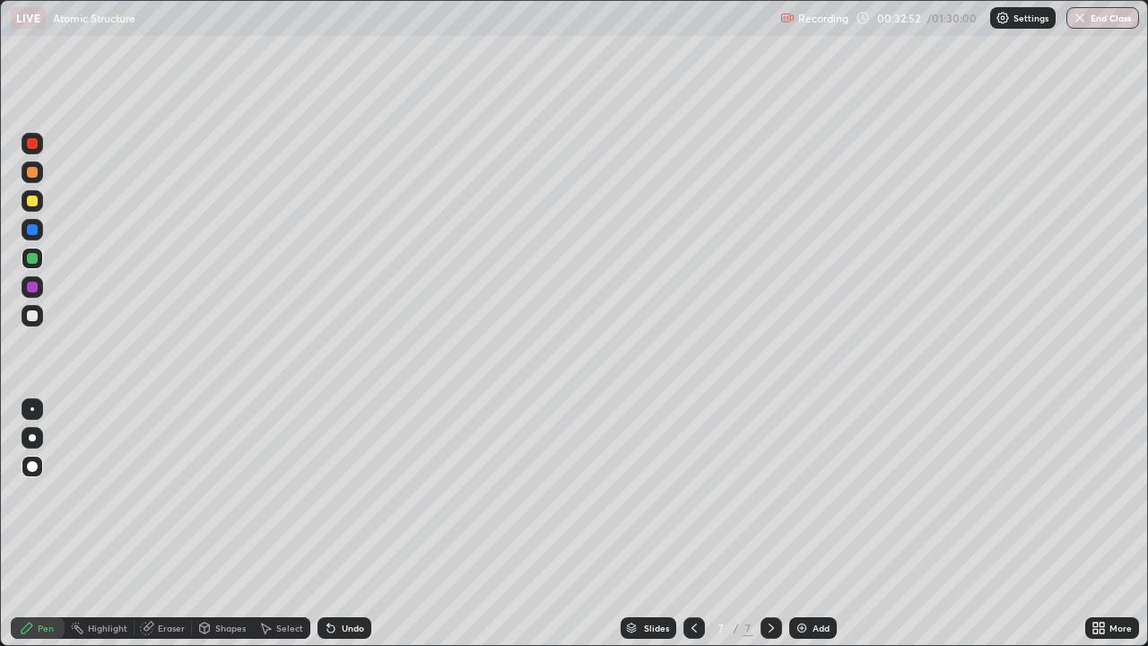
click at [362, 524] on div "Undo" at bounding box center [344, 628] width 54 height 22
click at [352, 524] on div "Undo" at bounding box center [353, 627] width 22 height 9
click at [349, 524] on div "Undo" at bounding box center [353, 627] width 22 height 9
click at [807, 524] on div "Add" at bounding box center [813, 628] width 48 height 22
click at [352, 524] on div "Undo" at bounding box center [353, 627] width 22 height 9
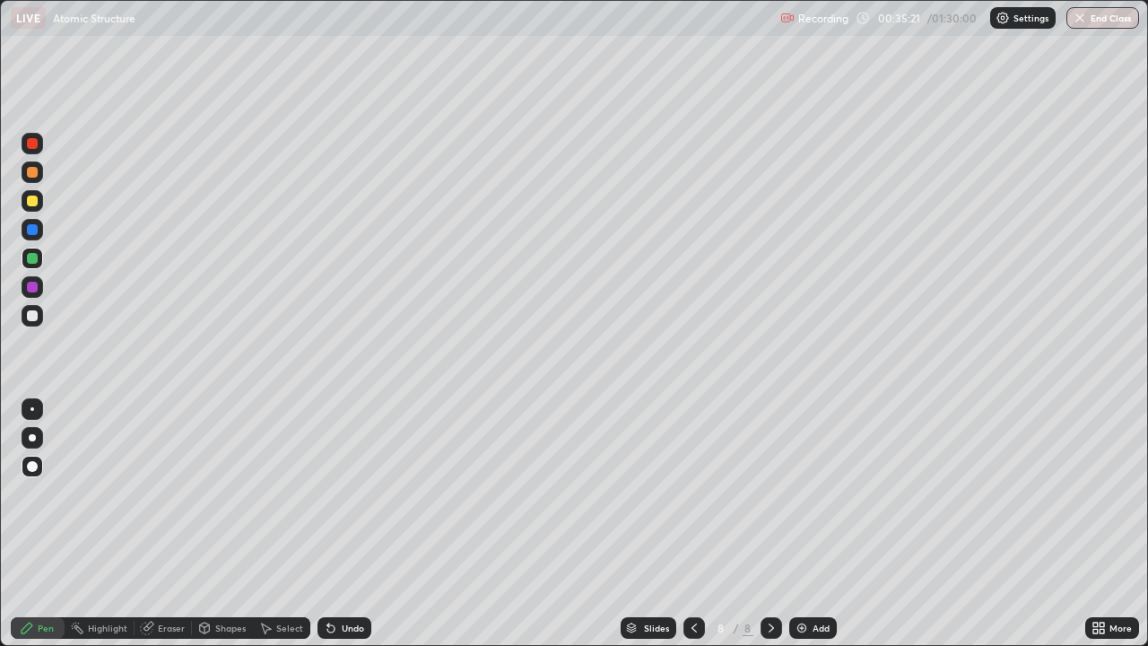
click at [352, 524] on div "Undo" at bounding box center [353, 627] width 22 height 9
click at [813, 524] on div "Add" at bounding box center [821, 627] width 17 height 9
click at [338, 524] on div "Undo" at bounding box center [344, 628] width 54 height 22
click at [342, 524] on div "Undo" at bounding box center [353, 627] width 22 height 9
click at [343, 524] on div "Undo" at bounding box center [353, 627] width 22 height 9
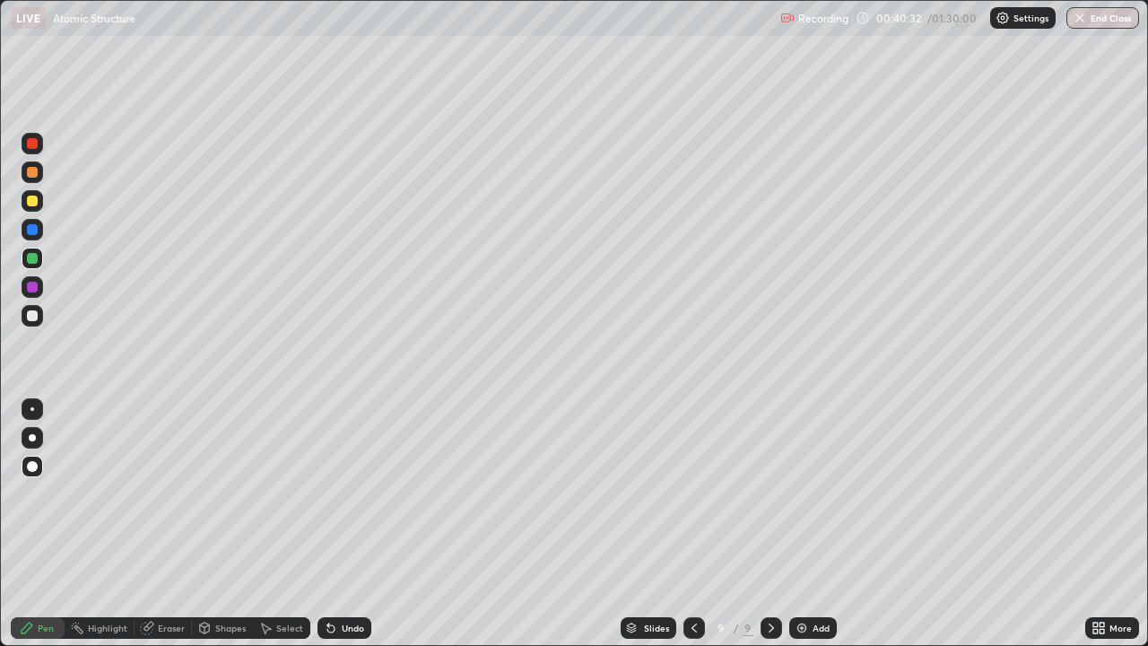
click at [813, 524] on div "Add" at bounding box center [821, 627] width 17 height 9
click at [796, 524] on div "Add" at bounding box center [813, 628] width 48 height 22
click at [809, 524] on div "Add" at bounding box center [813, 628] width 48 height 22
click at [37, 201] on div at bounding box center [32, 201] width 11 height 11
click at [347, 524] on div "Undo" at bounding box center [353, 627] width 22 height 9
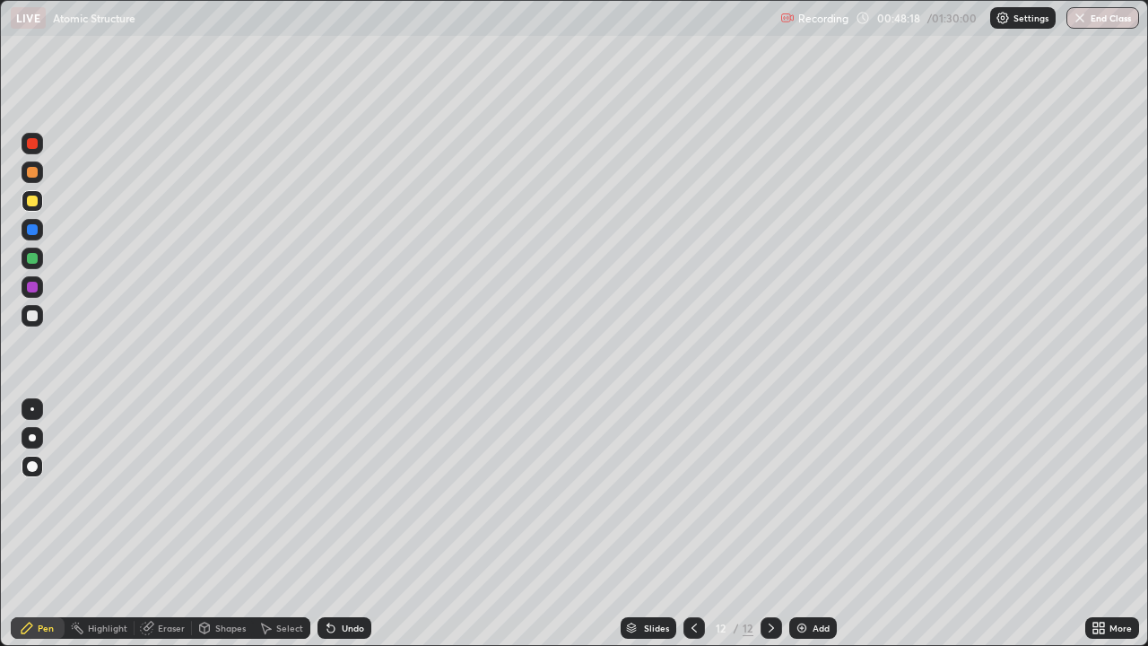
click at [348, 524] on div "Undo" at bounding box center [353, 627] width 22 height 9
click at [347, 524] on div "Undo" at bounding box center [353, 627] width 22 height 9
click at [352, 524] on div "Undo" at bounding box center [353, 627] width 22 height 9
click at [809, 524] on div "Add" at bounding box center [813, 628] width 48 height 22
click at [692, 524] on icon at bounding box center [694, 628] width 14 height 14
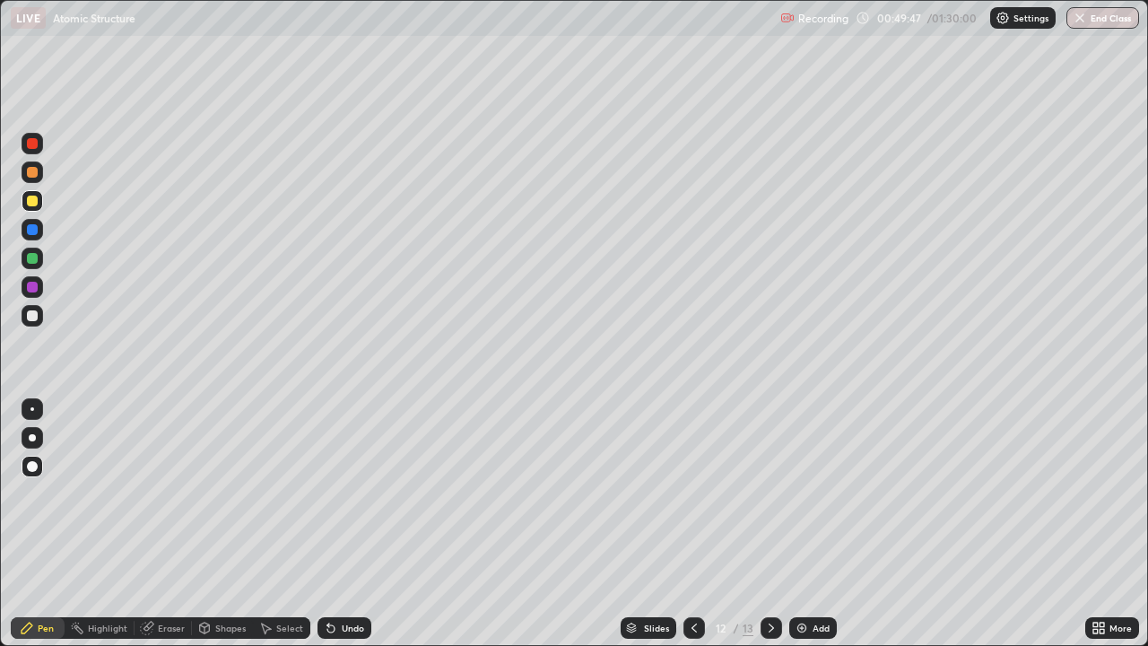
click at [760, 524] on div at bounding box center [771, 628] width 22 height 22
click at [30, 290] on div at bounding box center [32, 287] width 11 height 11
click at [810, 524] on div "Add" at bounding box center [813, 628] width 48 height 22
click at [32, 259] on div at bounding box center [32, 258] width 11 height 11
click at [806, 524] on img at bounding box center [802, 628] width 14 height 14
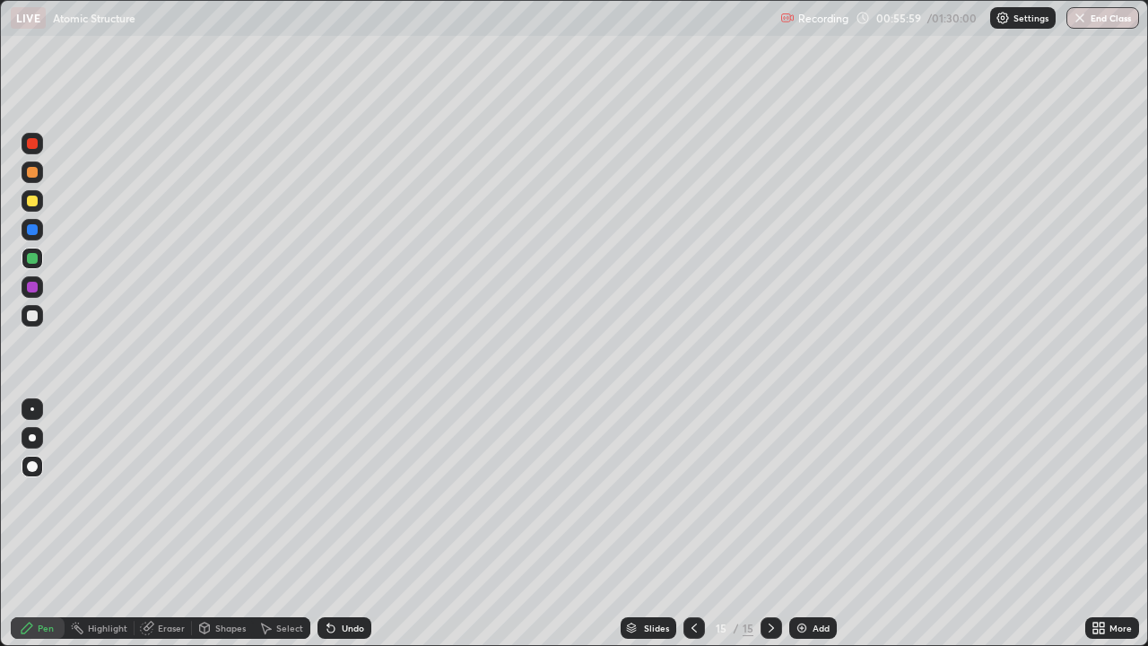
click at [343, 524] on div "Undo" at bounding box center [344, 628] width 54 height 22
click at [37, 290] on div at bounding box center [32, 287] width 11 height 11
click at [160, 524] on div "Eraser" at bounding box center [171, 627] width 27 height 9
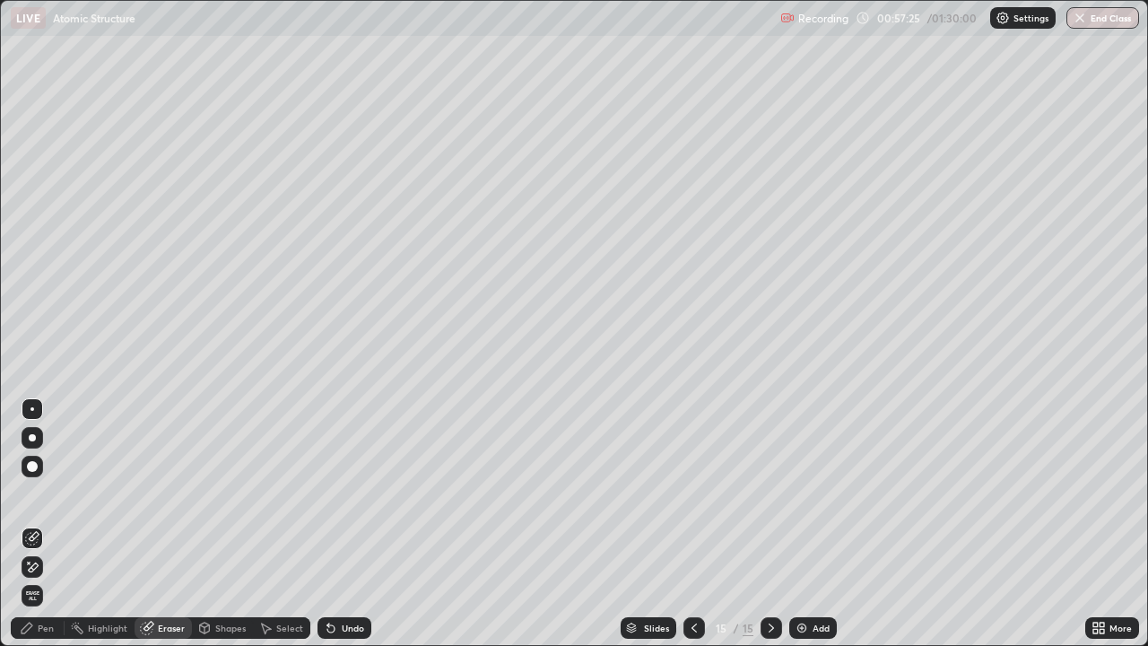
click at [39, 524] on div "Pen" at bounding box center [38, 628] width 54 height 22
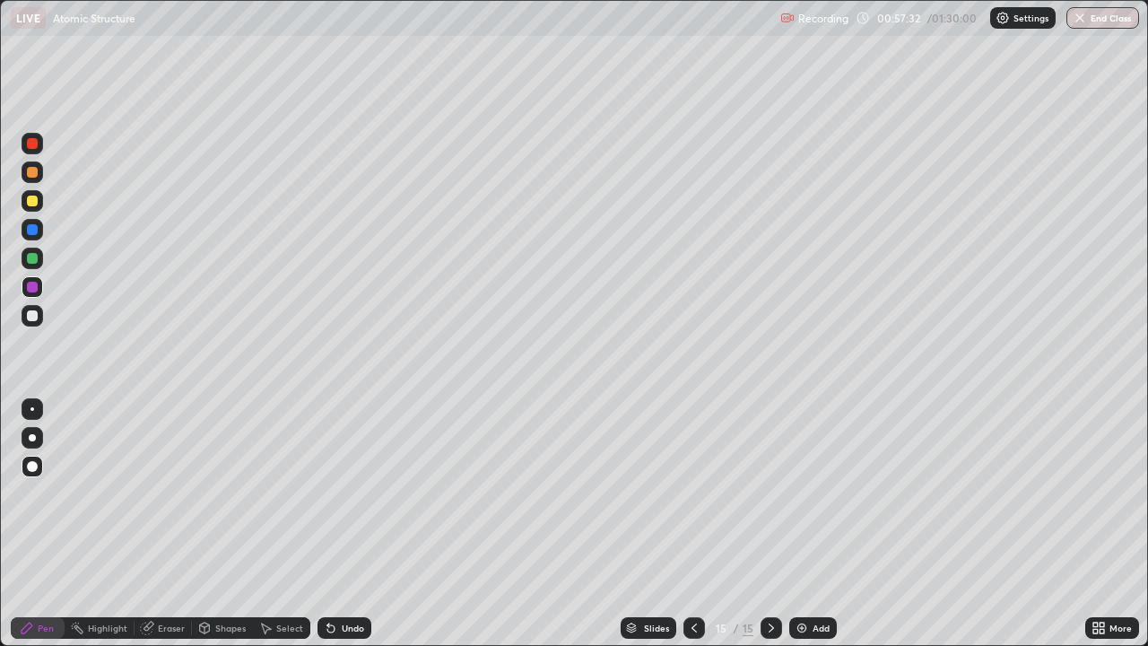
click at [282, 524] on div "Select" at bounding box center [289, 627] width 27 height 9
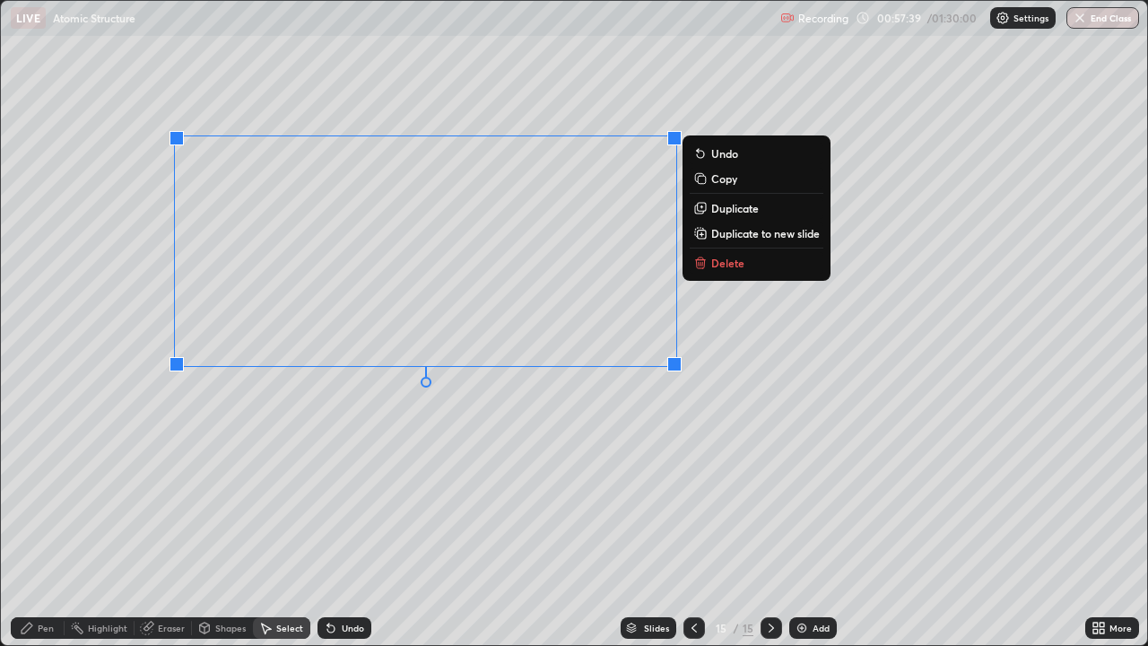
click at [603, 432] on div "0 ° Undo Copy Duplicate Duplicate to new slide Delete" at bounding box center [574, 323] width 1146 height 644
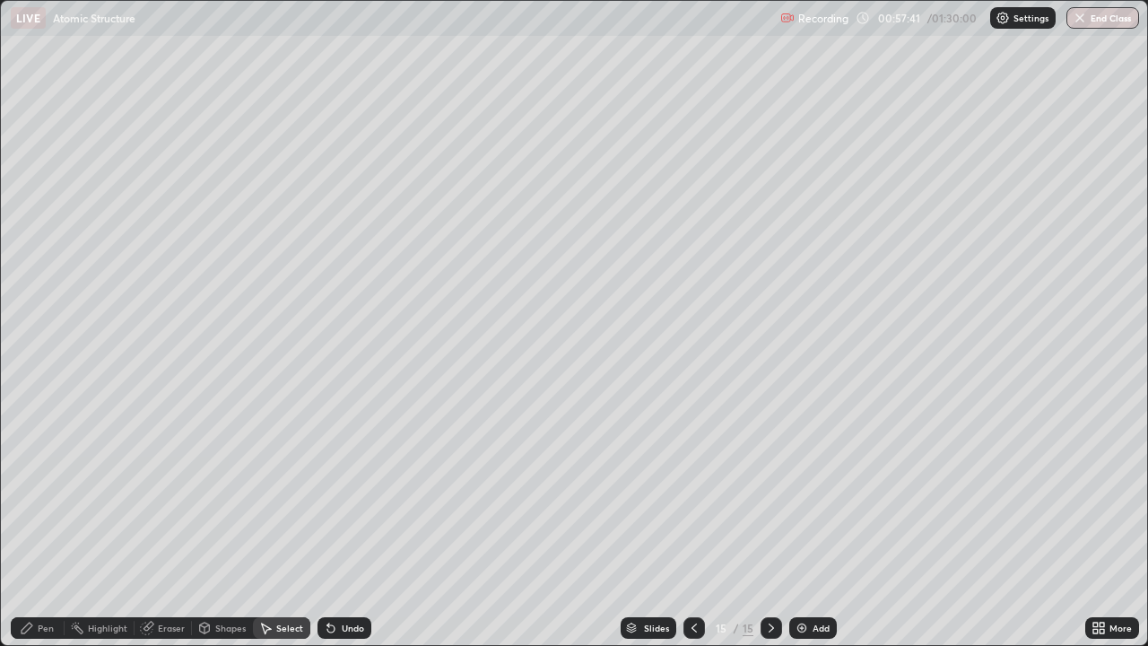
click at [1095, 524] on icon at bounding box center [1095, 624] width 4 height 4
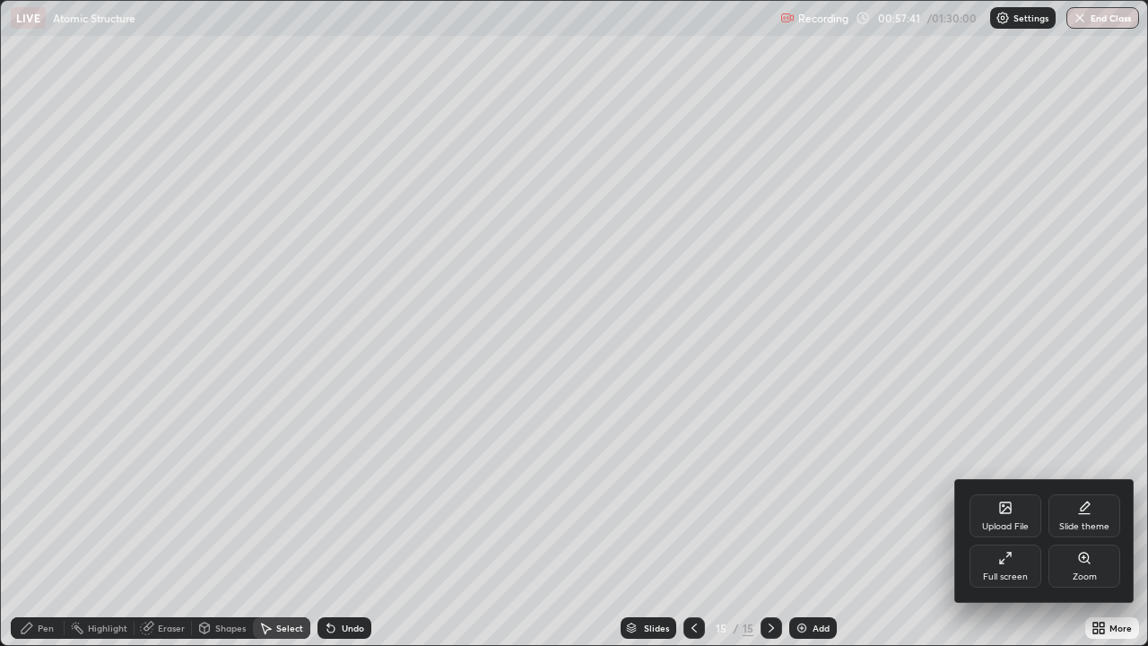
click at [1010, 524] on div "Full screen" at bounding box center [1005, 565] width 72 height 43
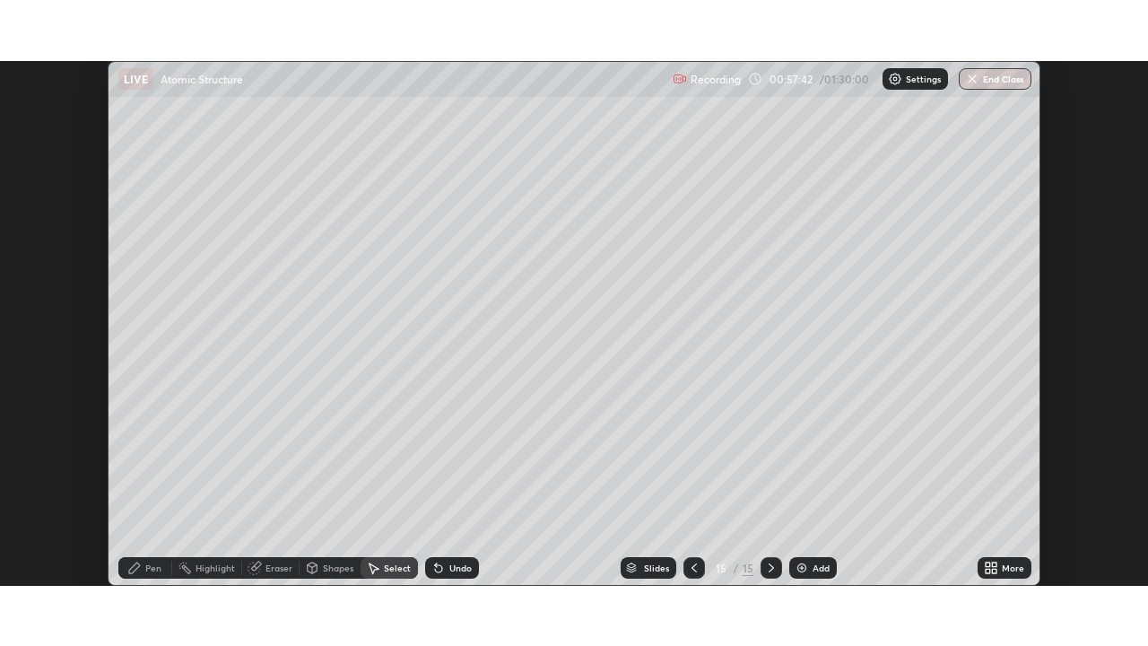
scroll to position [89156, 88533]
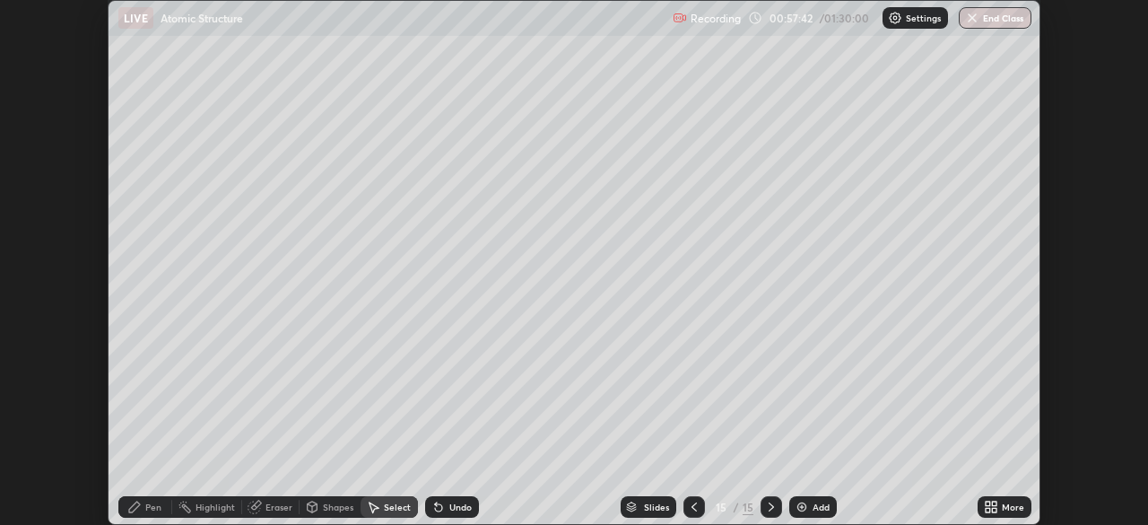
click at [994, 503] on icon at bounding box center [994, 503] width 4 height 4
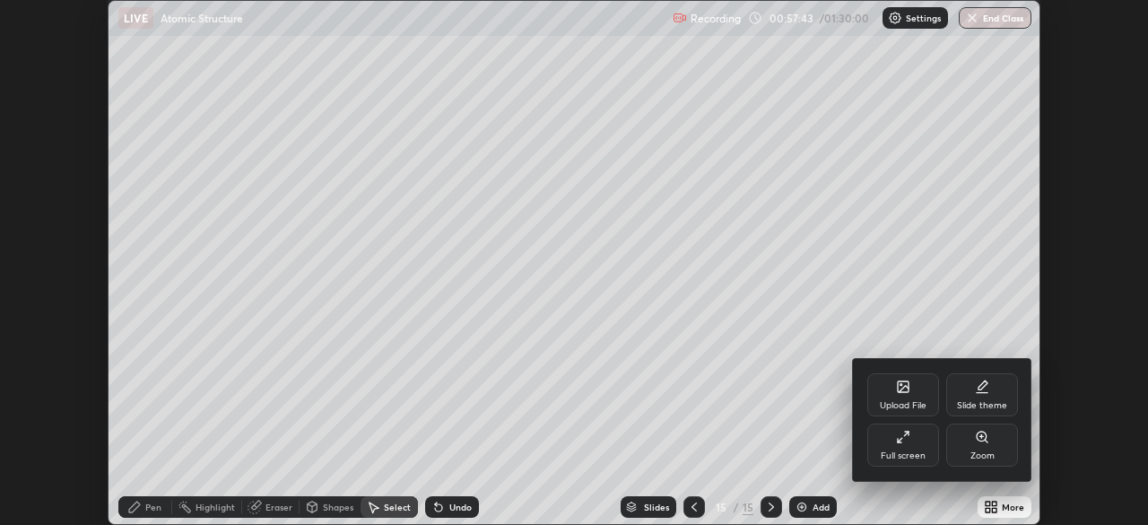
click at [906, 449] on div "Full screen" at bounding box center [903, 444] width 72 height 43
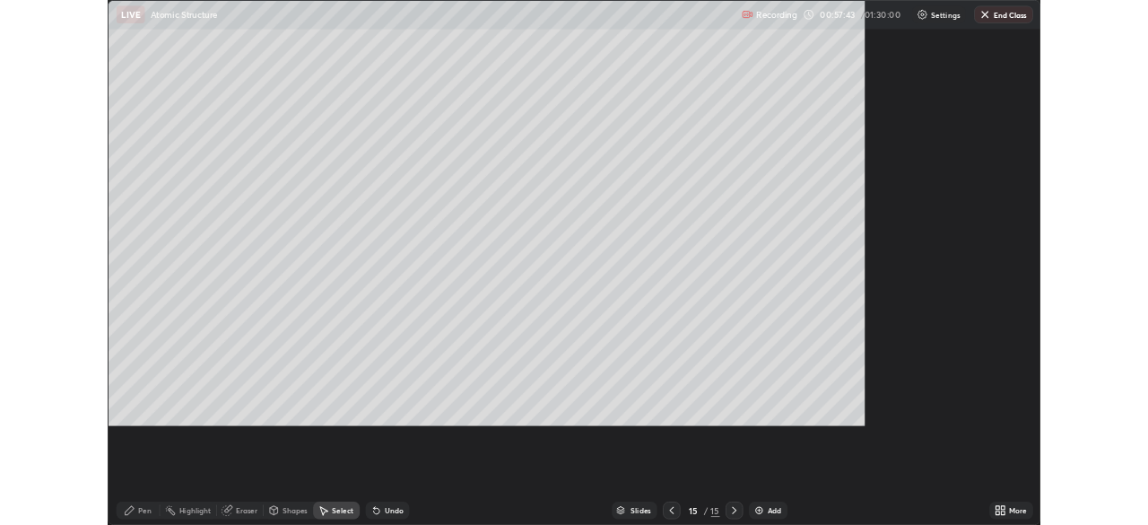
scroll to position [646, 1148]
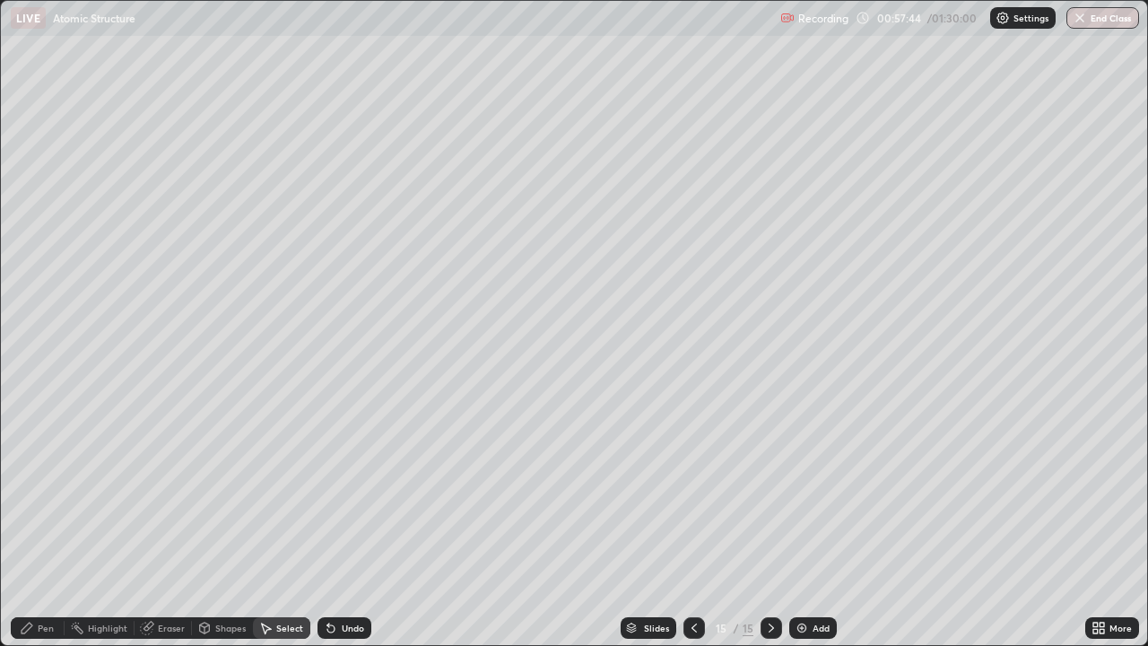
click at [43, 524] on div "Pen" at bounding box center [38, 628] width 54 height 22
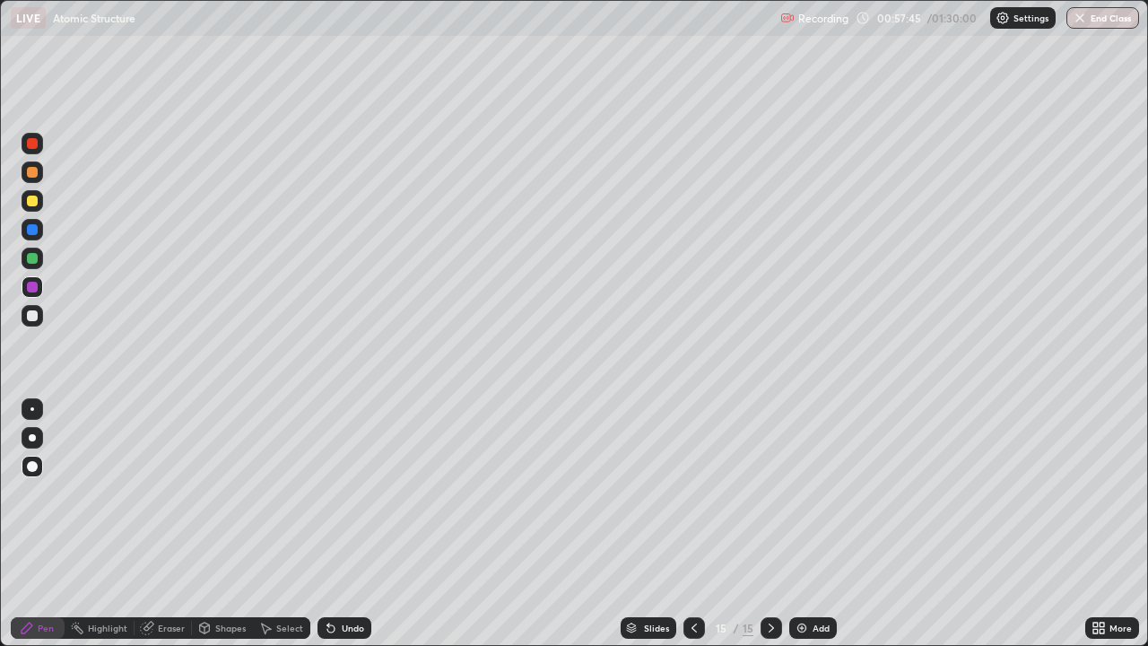
click at [32, 318] on div at bounding box center [32, 315] width 11 height 11
click at [169, 524] on div "Eraser" at bounding box center [171, 627] width 27 height 9
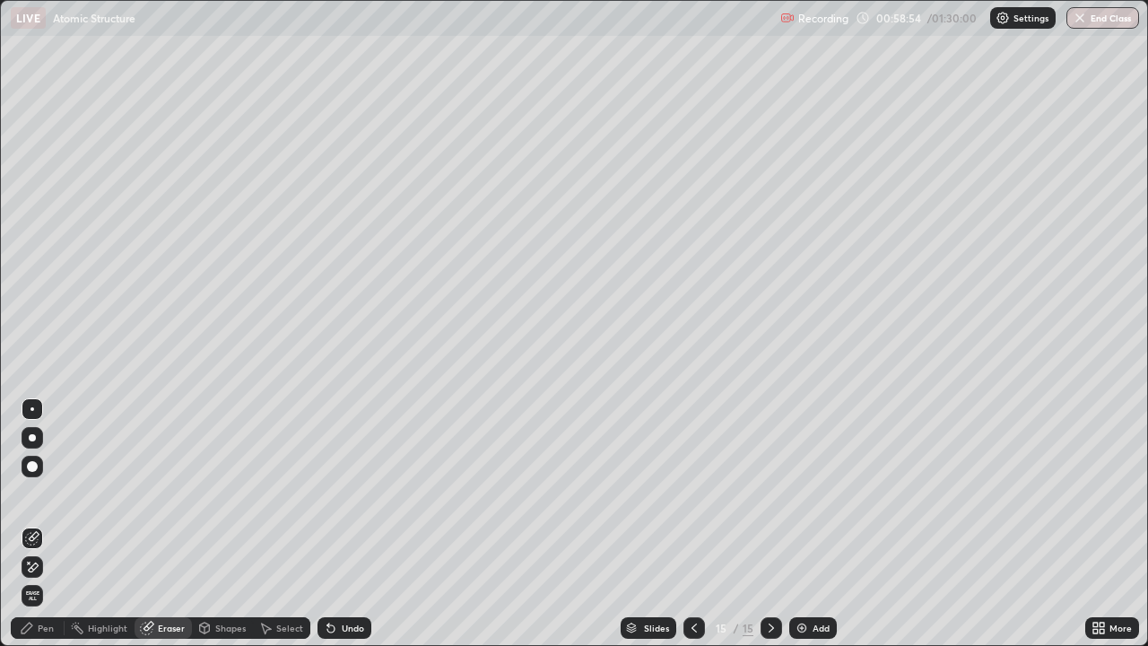
click at [56, 524] on div "Pen" at bounding box center [38, 628] width 54 height 22
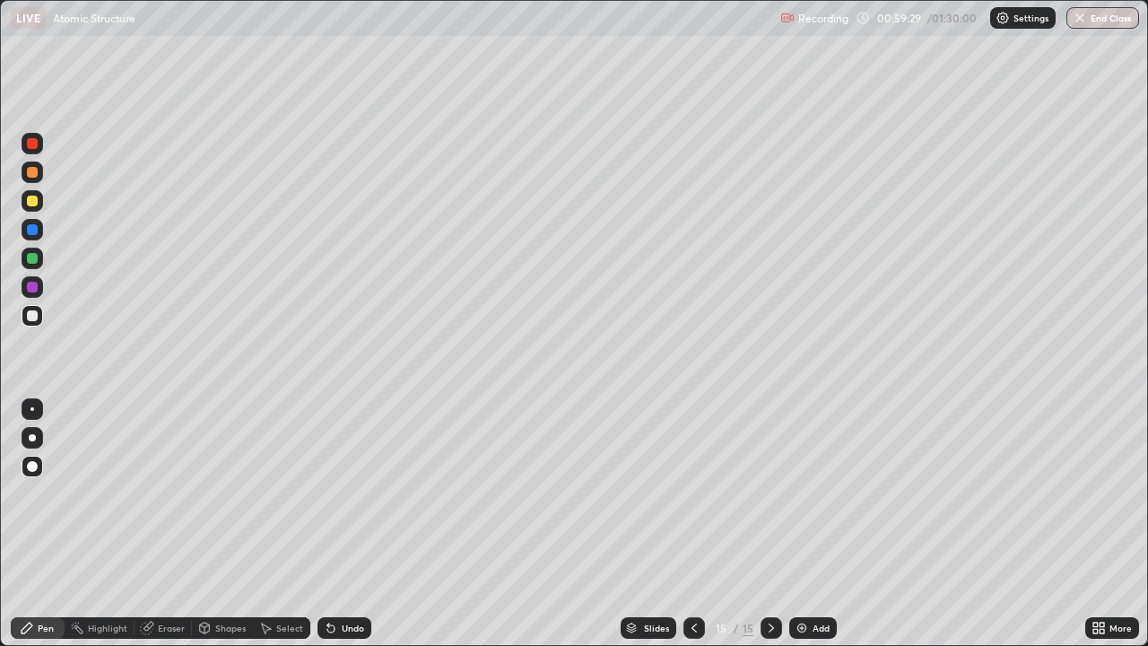
click at [222, 524] on div "Shapes" at bounding box center [230, 627] width 30 height 9
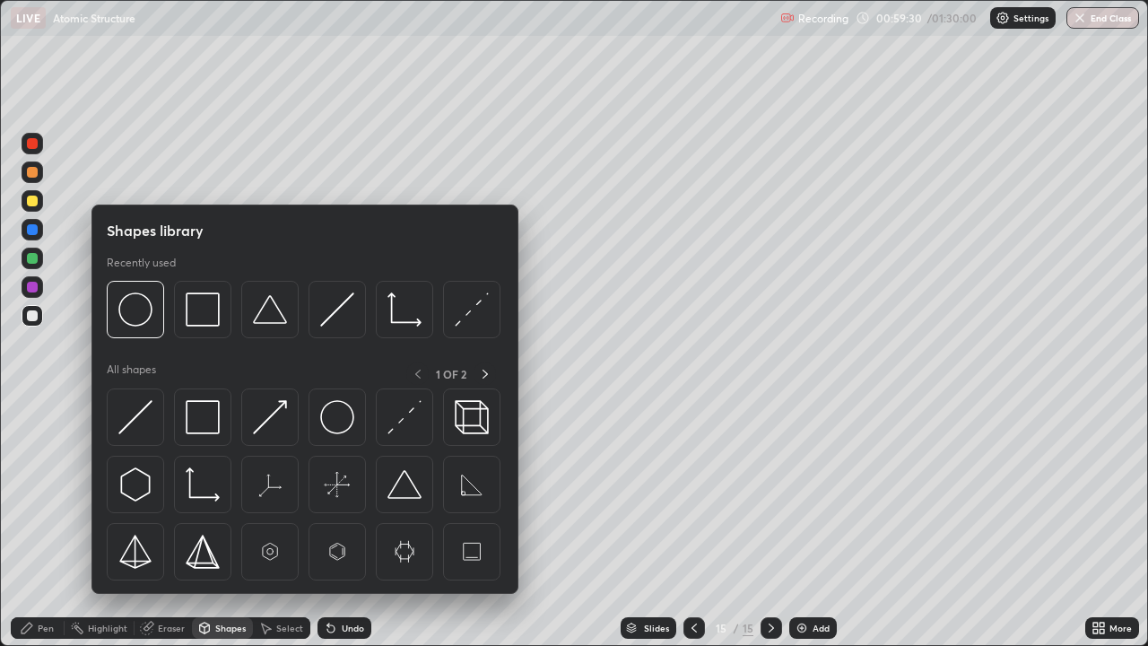
click at [169, 524] on div "Eraser" at bounding box center [171, 627] width 27 height 9
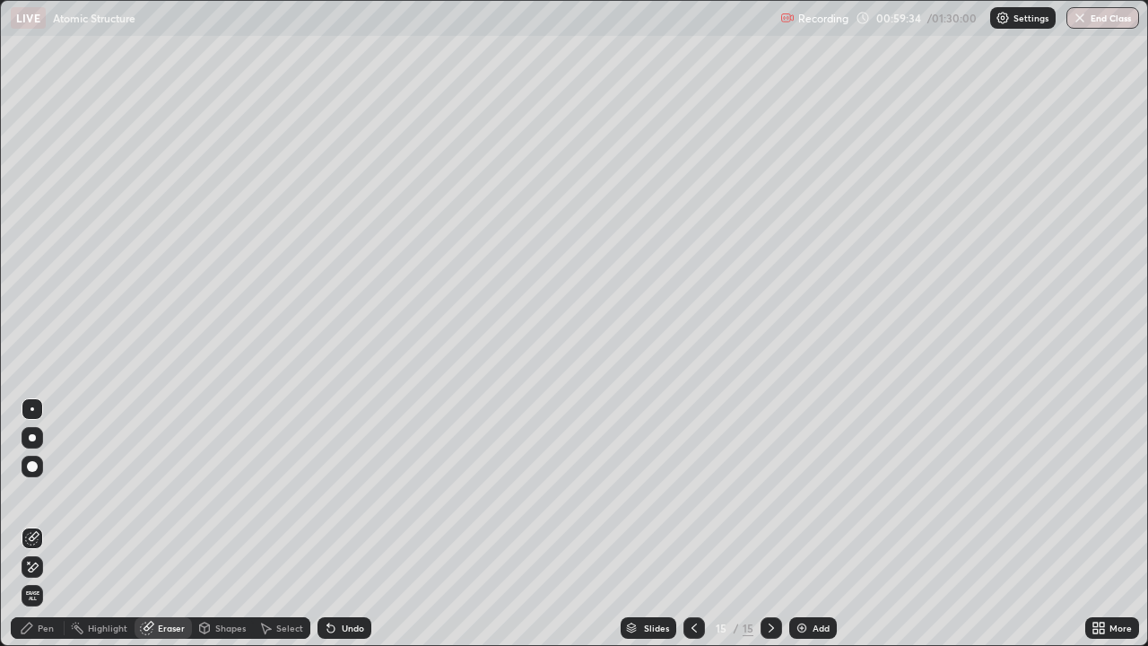
click at [342, 524] on div "Undo" at bounding box center [353, 627] width 22 height 9
click at [52, 524] on div "Pen" at bounding box center [38, 628] width 54 height 22
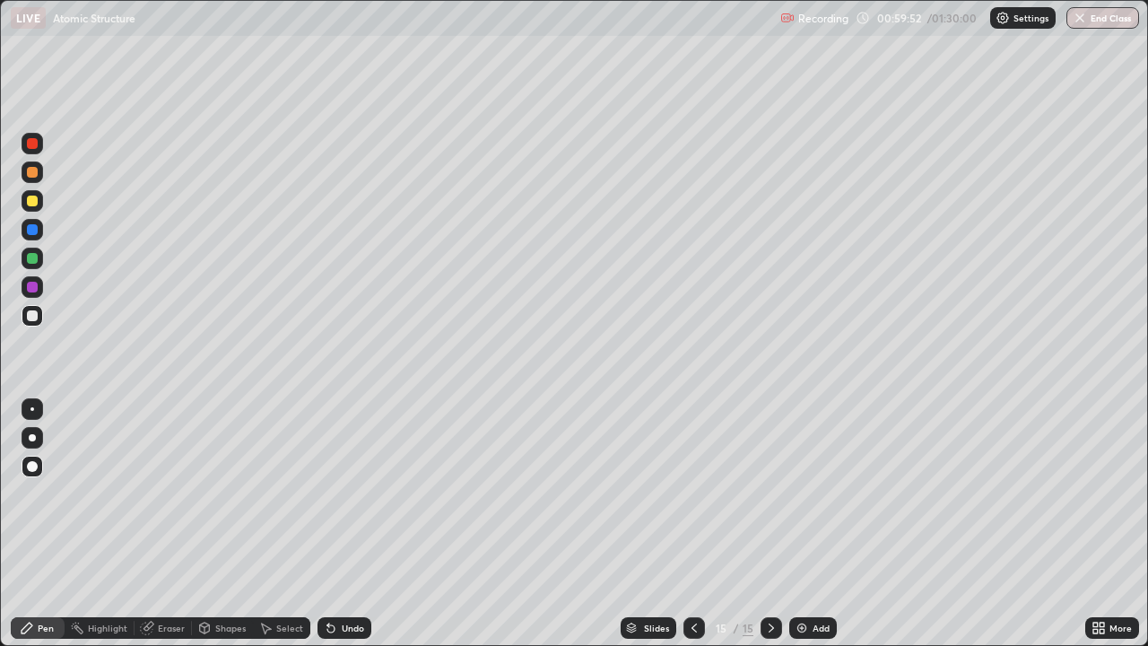
click at [36, 259] on div at bounding box center [32, 258] width 11 height 11
click at [30, 293] on div at bounding box center [33, 287] width 22 height 22
click at [350, 524] on div "Undo" at bounding box center [353, 627] width 22 height 9
click at [343, 524] on div "Undo" at bounding box center [353, 627] width 22 height 9
click at [813, 524] on div "Add" at bounding box center [821, 627] width 17 height 9
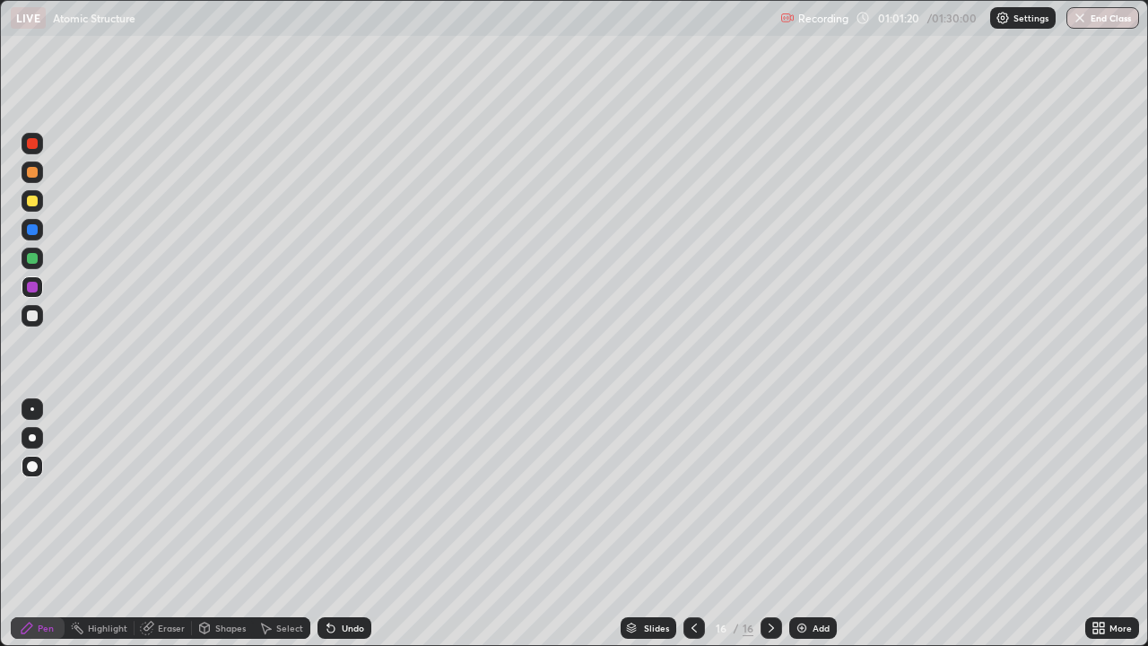
click at [31, 203] on div at bounding box center [32, 201] width 11 height 11
click at [173, 524] on div "Eraser" at bounding box center [171, 627] width 27 height 9
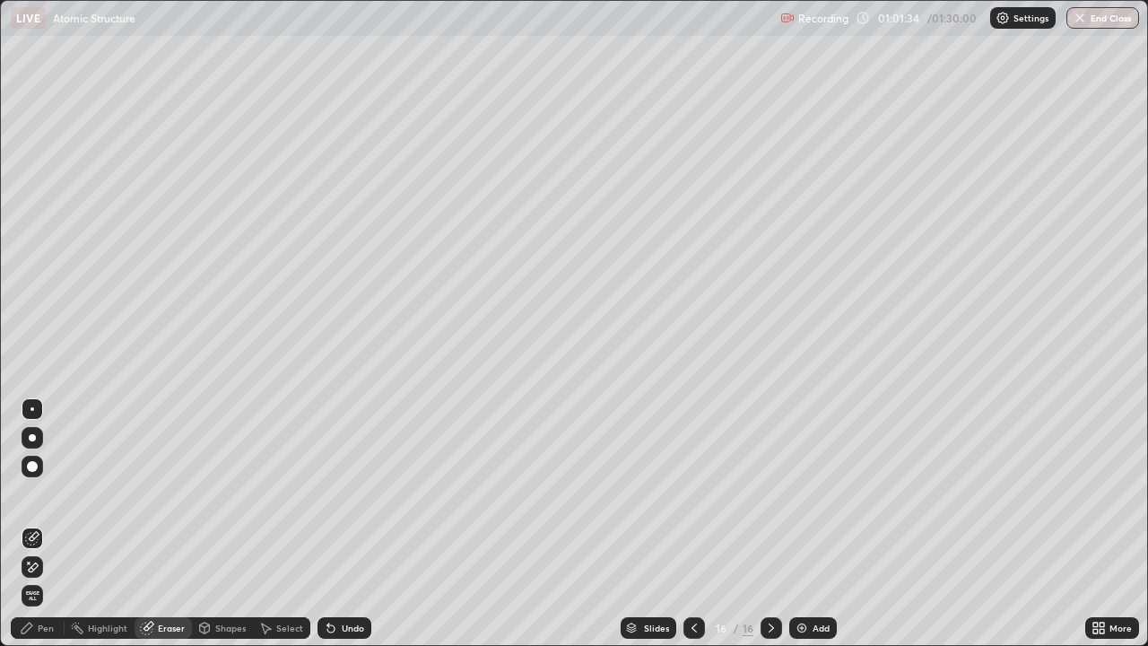
click at [39, 524] on div "Pen" at bounding box center [46, 627] width 16 height 9
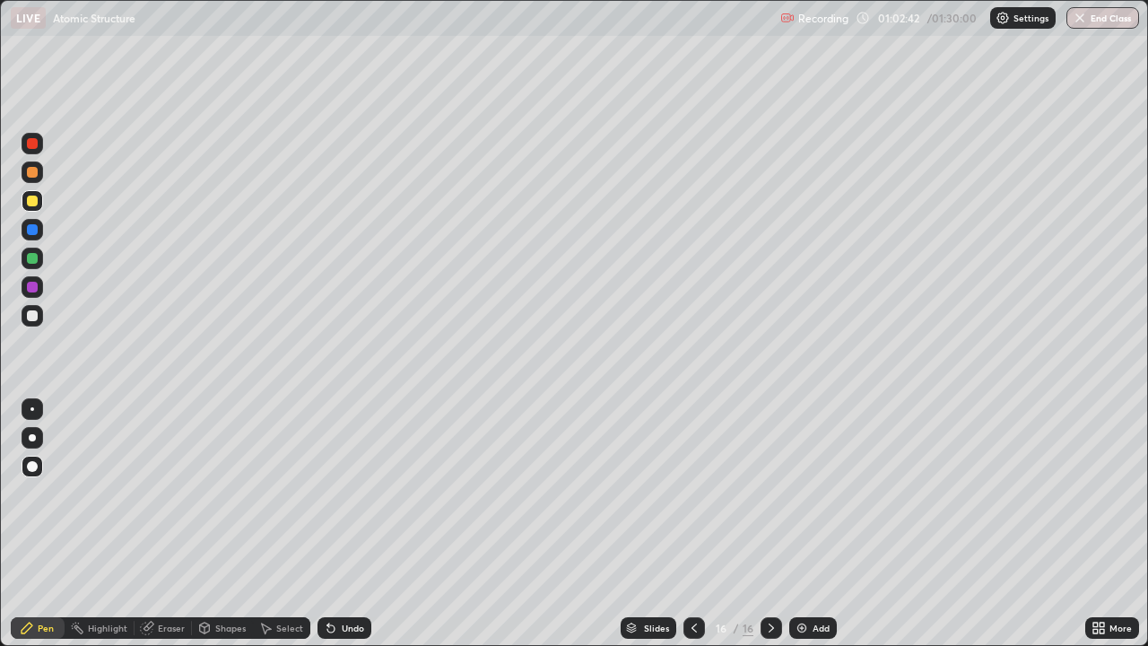
click at [169, 524] on div "Eraser" at bounding box center [171, 627] width 27 height 9
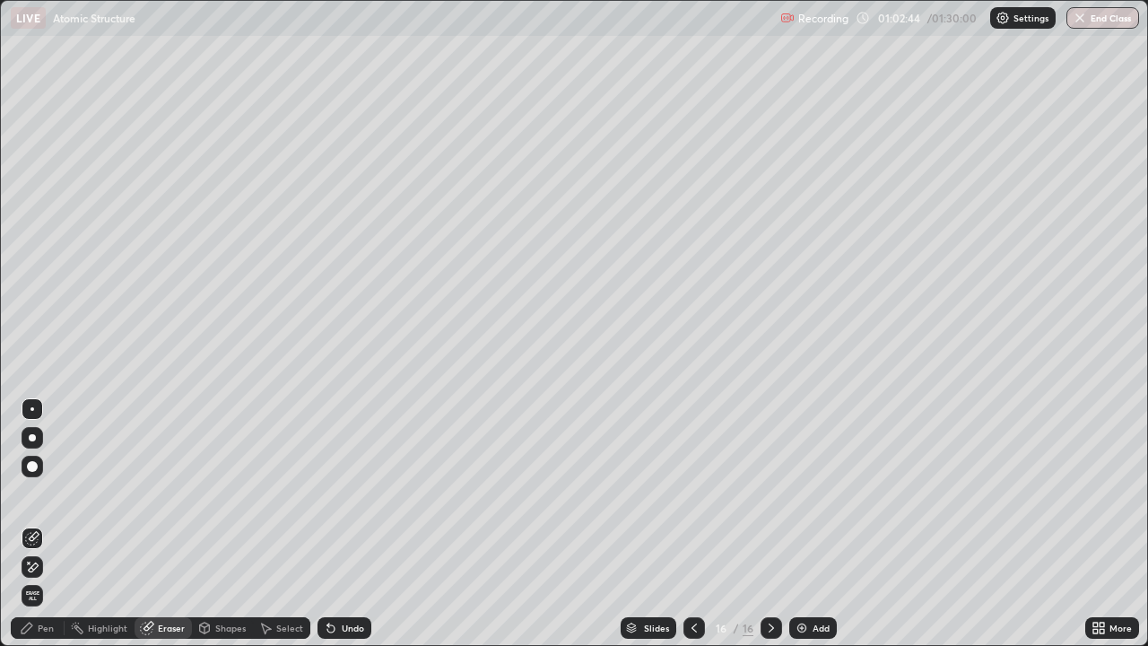
click at [39, 524] on div "Pen" at bounding box center [46, 627] width 16 height 9
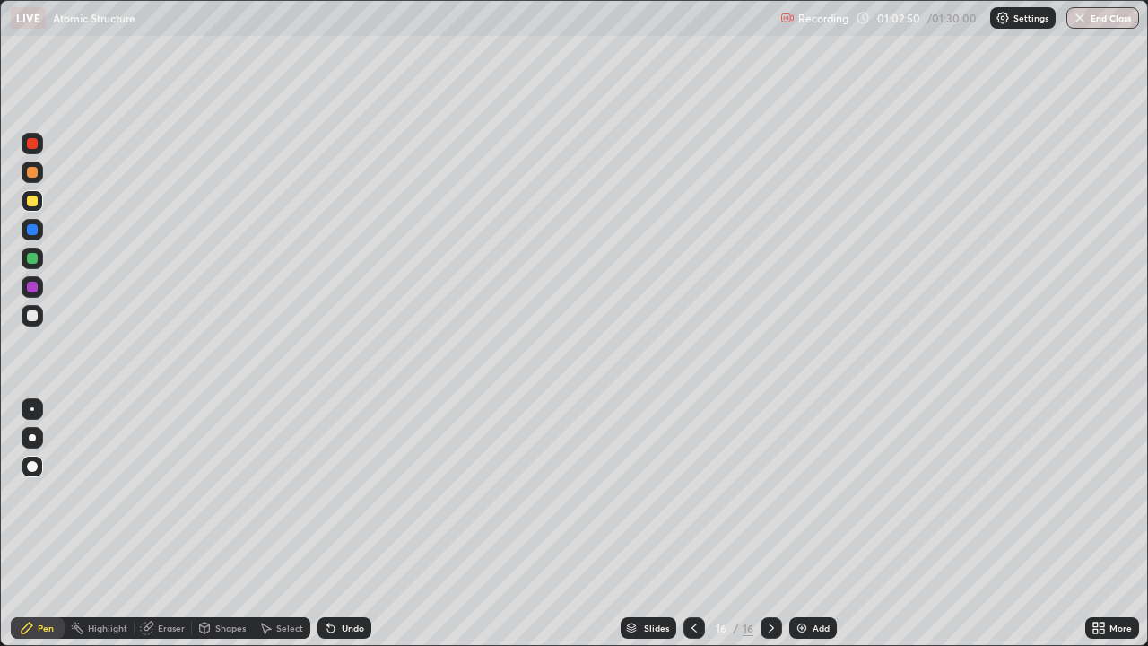
click at [163, 524] on div "Eraser" at bounding box center [171, 627] width 27 height 9
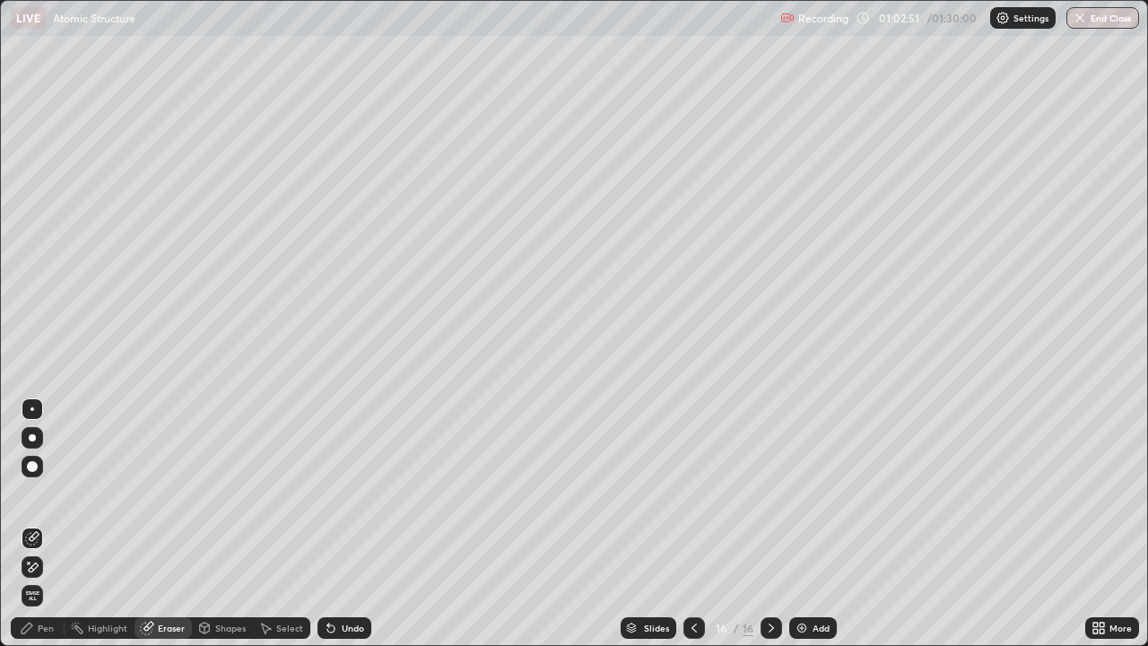
click at [42, 524] on div "Pen" at bounding box center [46, 627] width 16 height 9
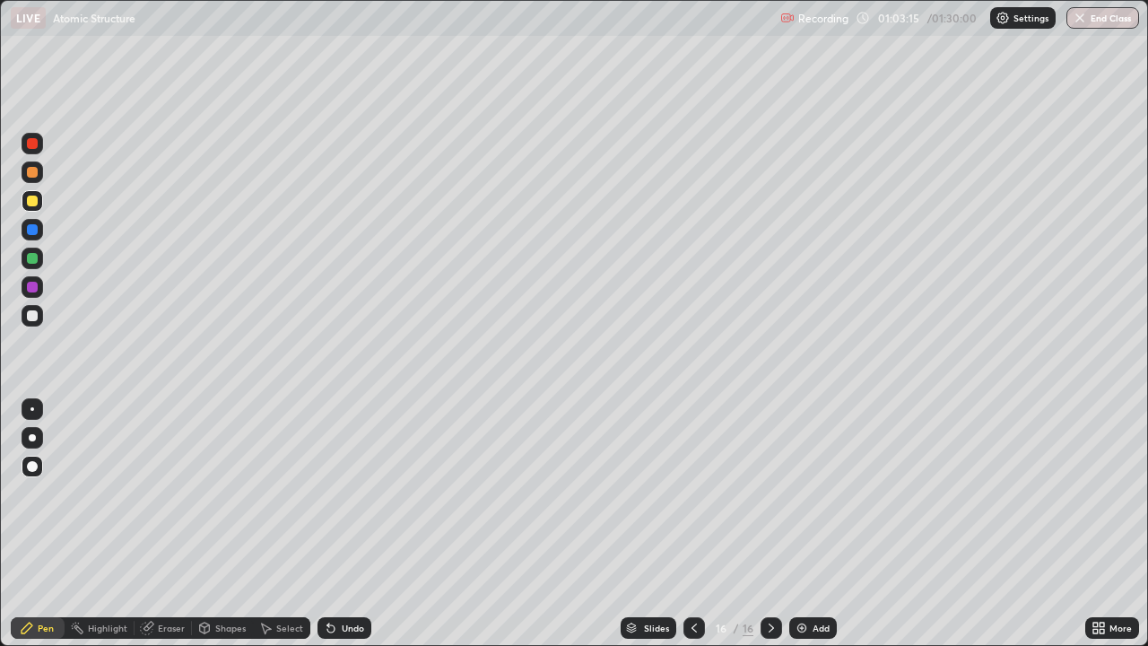
click at [161, 524] on div "Eraser" at bounding box center [171, 627] width 27 height 9
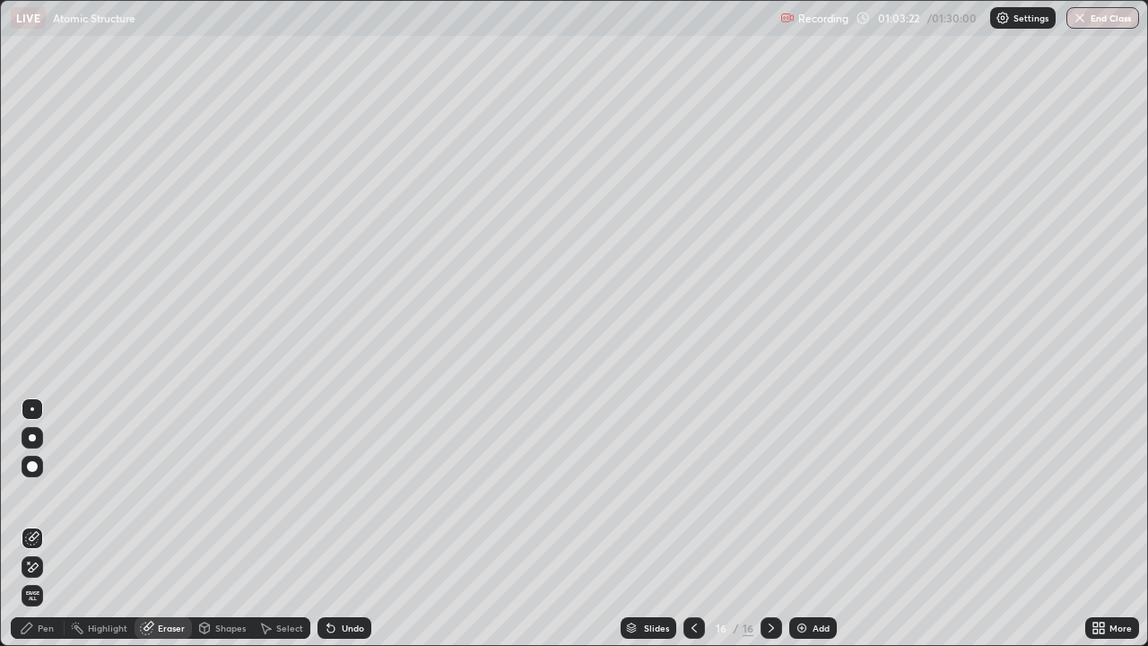
click at [45, 524] on div "Pen" at bounding box center [46, 627] width 16 height 9
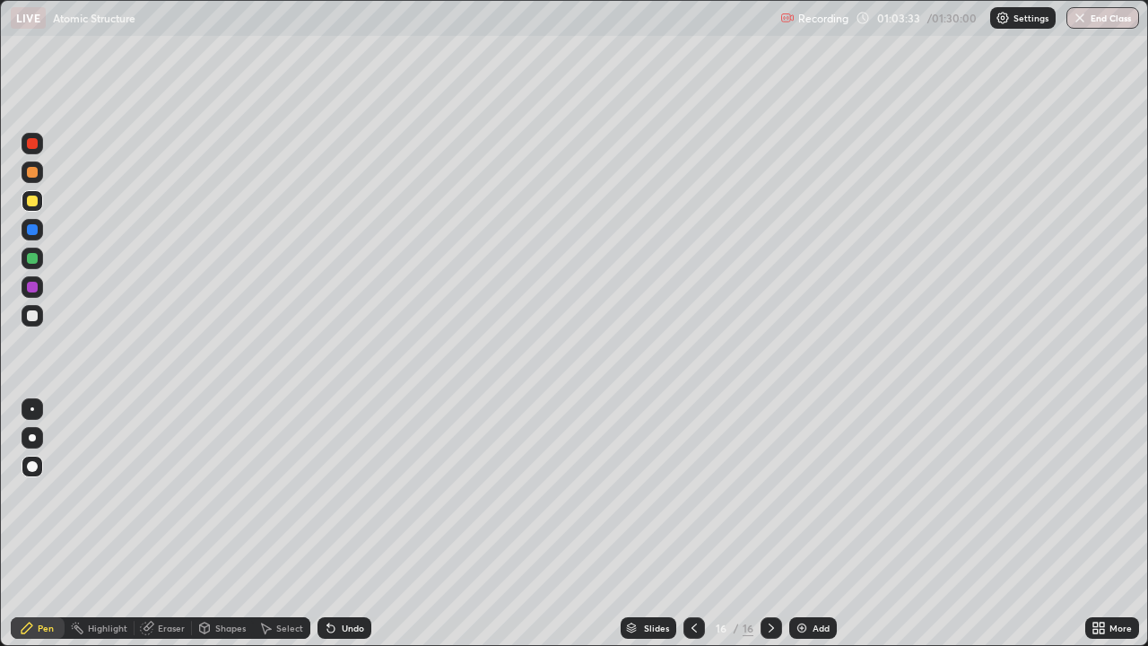
click at [162, 524] on div "Eraser" at bounding box center [171, 627] width 27 height 9
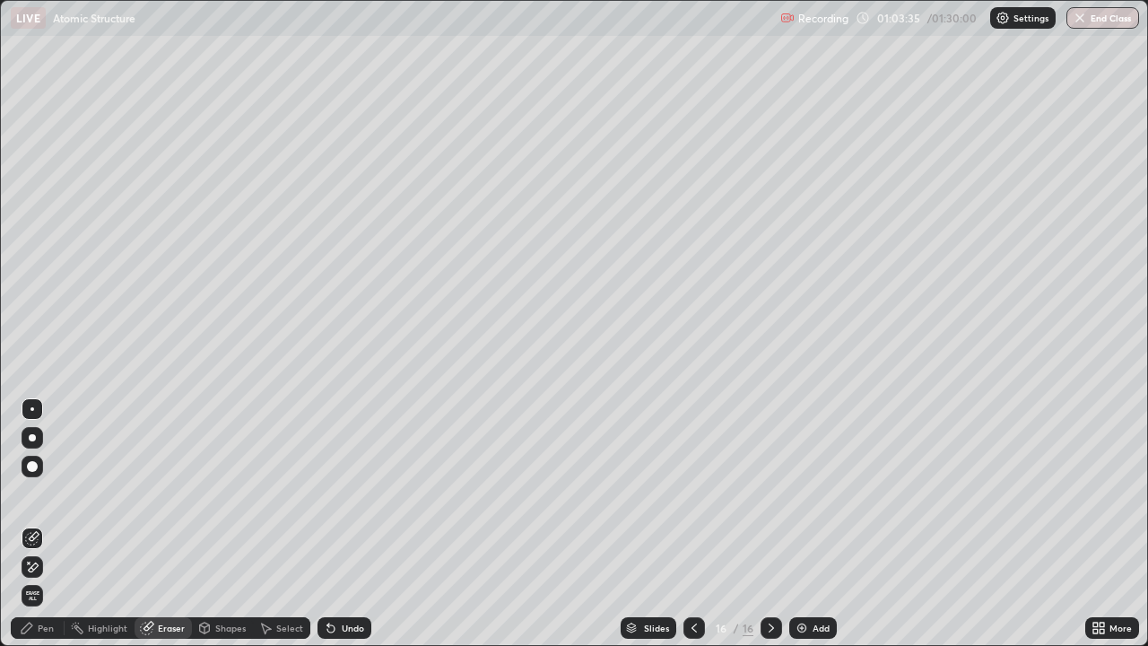
click at [48, 524] on div "Pen" at bounding box center [46, 627] width 16 height 9
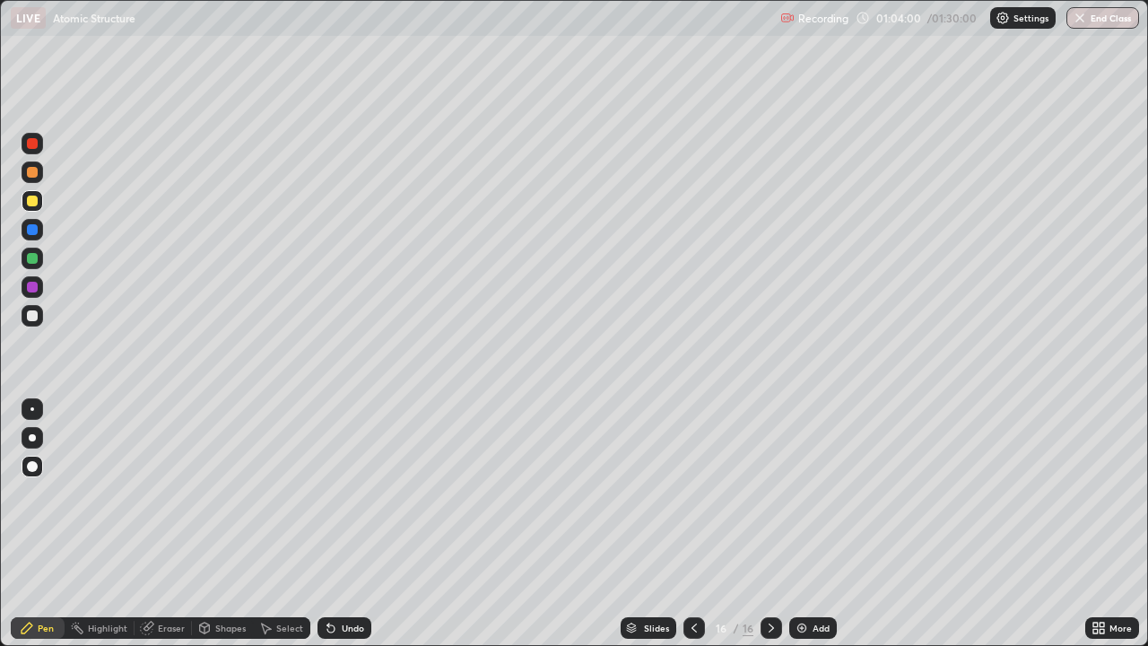
click at [34, 291] on div at bounding box center [32, 287] width 11 height 11
click at [814, 524] on div "Add" at bounding box center [821, 627] width 17 height 9
click at [32, 202] on div at bounding box center [32, 201] width 11 height 11
click at [369, 524] on div "Undo" at bounding box center [344, 628] width 54 height 22
click at [796, 524] on img at bounding box center [802, 628] width 14 height 14
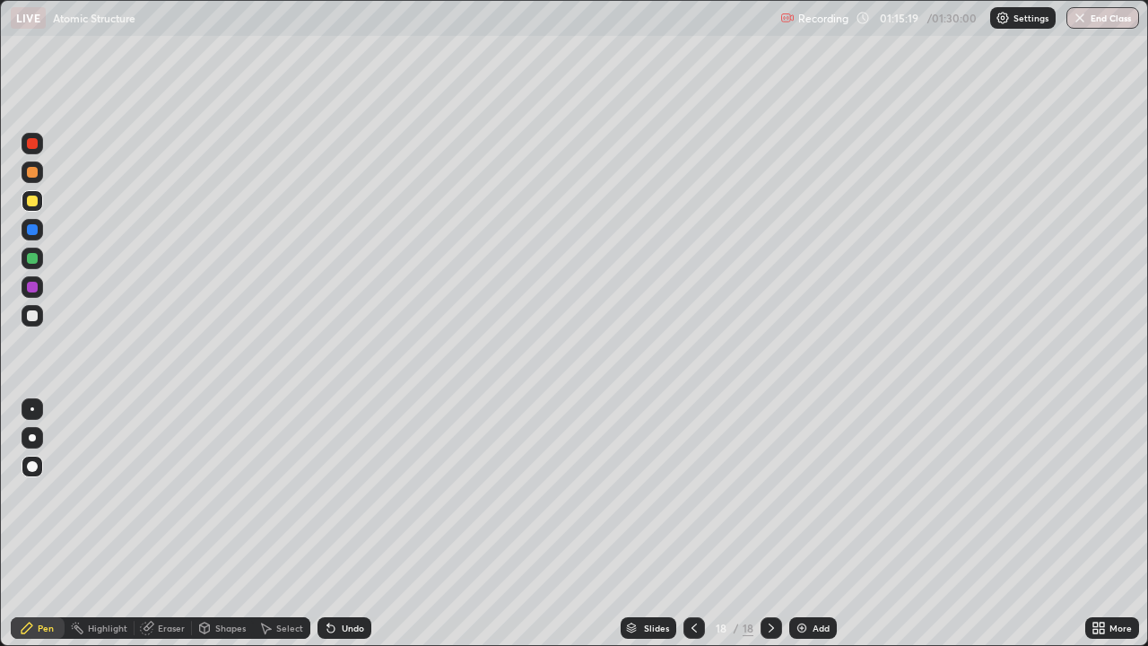
click at [37, 284] on div at bounding box center [32, 287] width 11 height 11
click at [31, 317] on div at bounding box center [32, 315] width 11 height 11
click at [806, 524] on img at bounding box center [802, 628] width 14 height 14
click at [277, 524] on div "Select" at bounding box center [289, 627] width 27 height 9
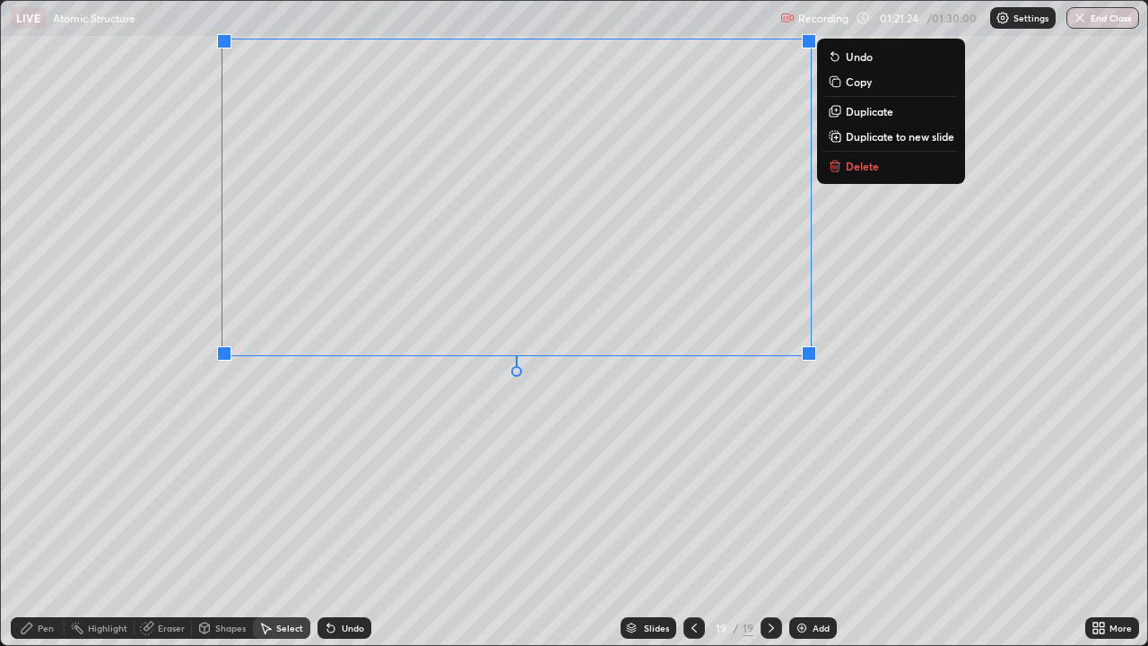
click at [859, 166] on p "Delete" at bounding box center [862, 166] width 33 height 14
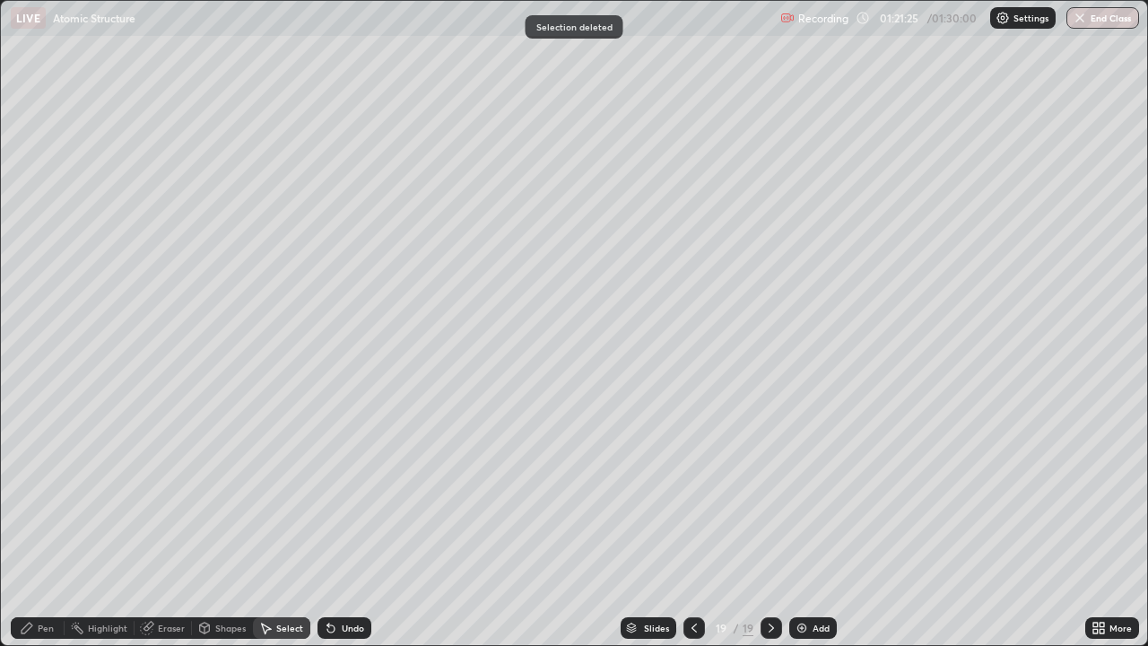
click at [43, 524] on div "Pen" at bounding box center [46, 627] width 16 height 9
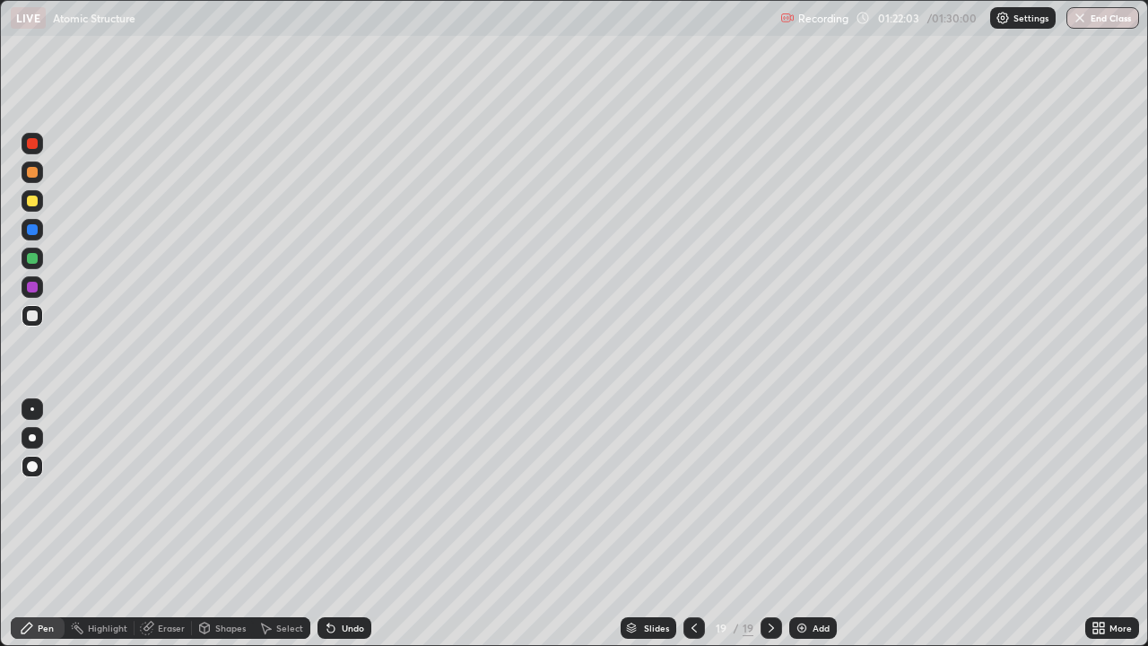
click at [343, 524] on div "Undo" at bounding box center [353, 627] width 22 height 9
click at [37, 277] on div at bounding box center [33, 287] width 22 height 22
click at [1113, 19] on button "End Class" at bounding box center [1102, 18] width 73 height 22
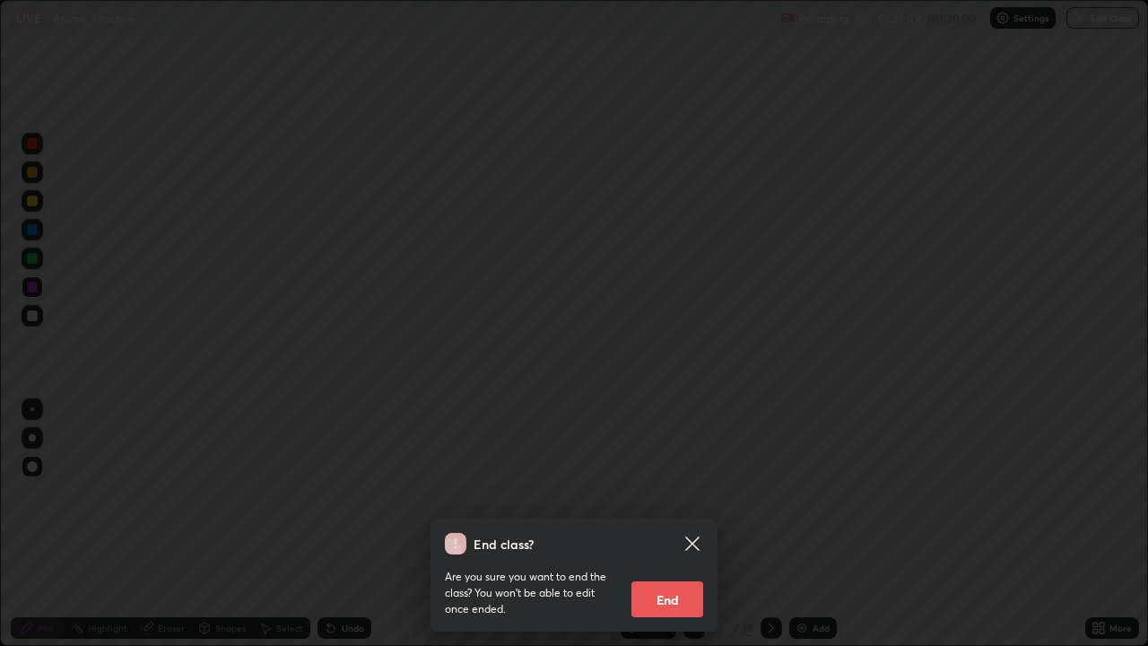
click at [682, 524] on button "End" at bounding box center [667, 599] width 72 height 36
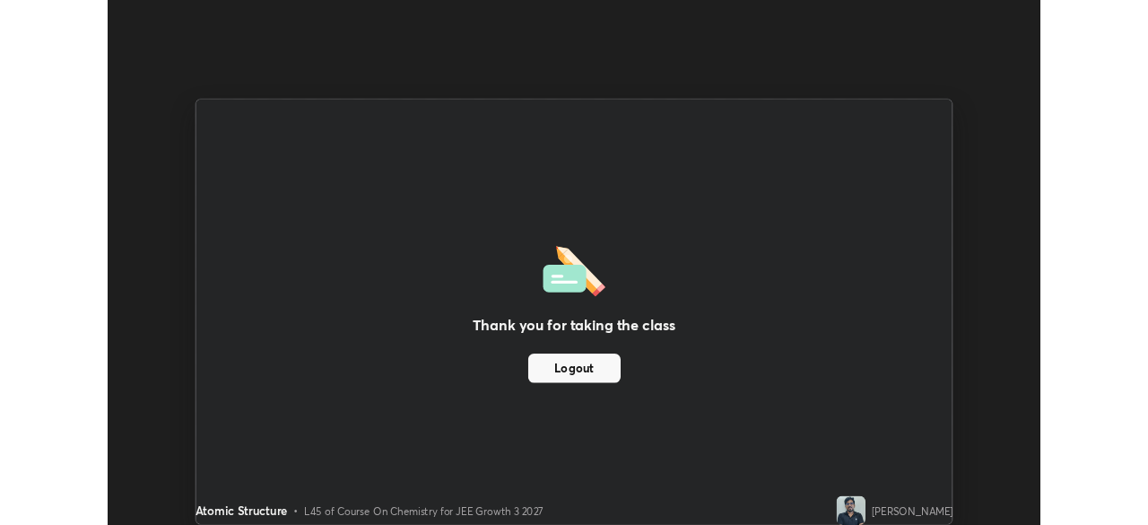
scroll to position [89156, 88533]
